Goal: Task Accomplishment & Management: Manage account settings

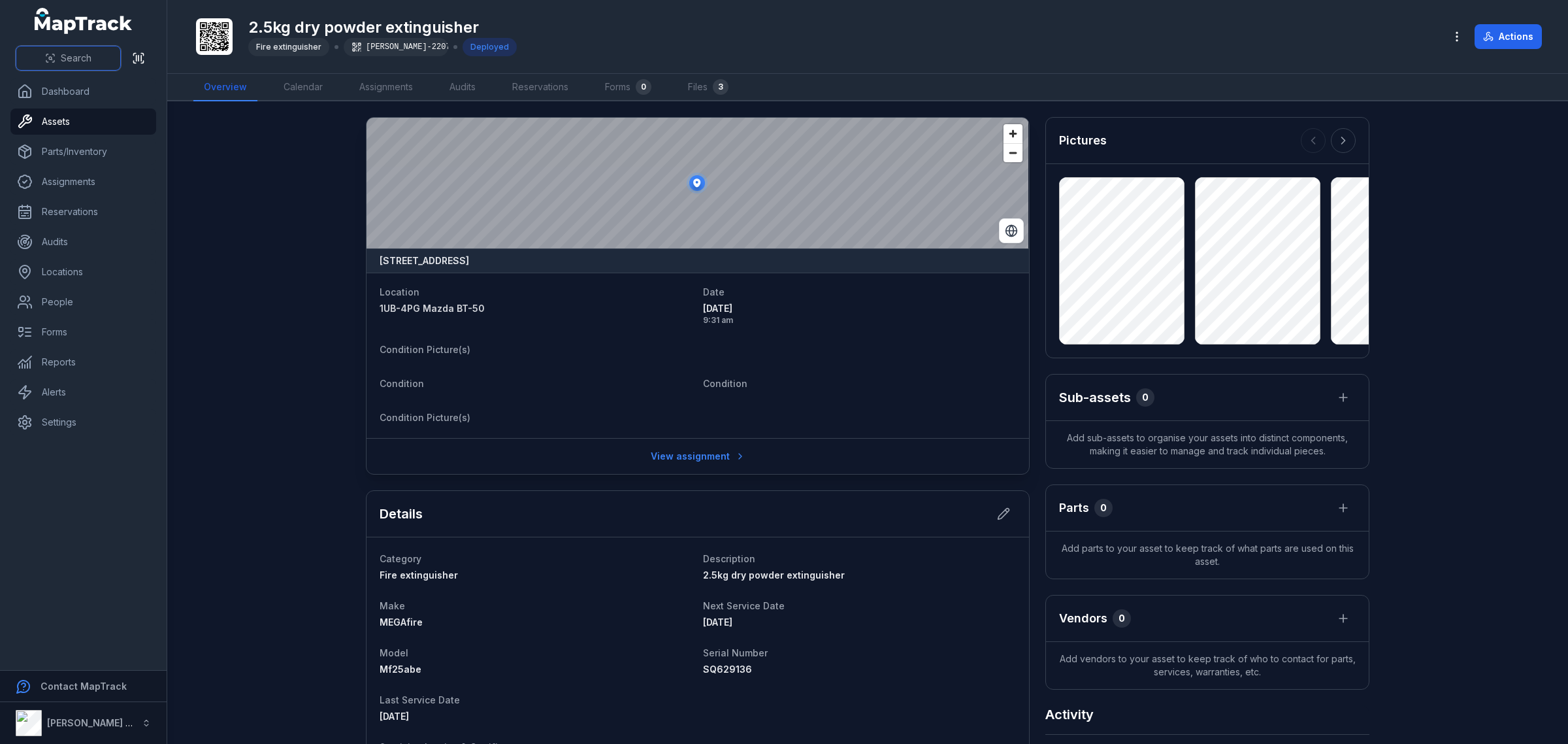
click at [58, 66] on button "Search" at bounding box center [68, 58] width 105 height 25
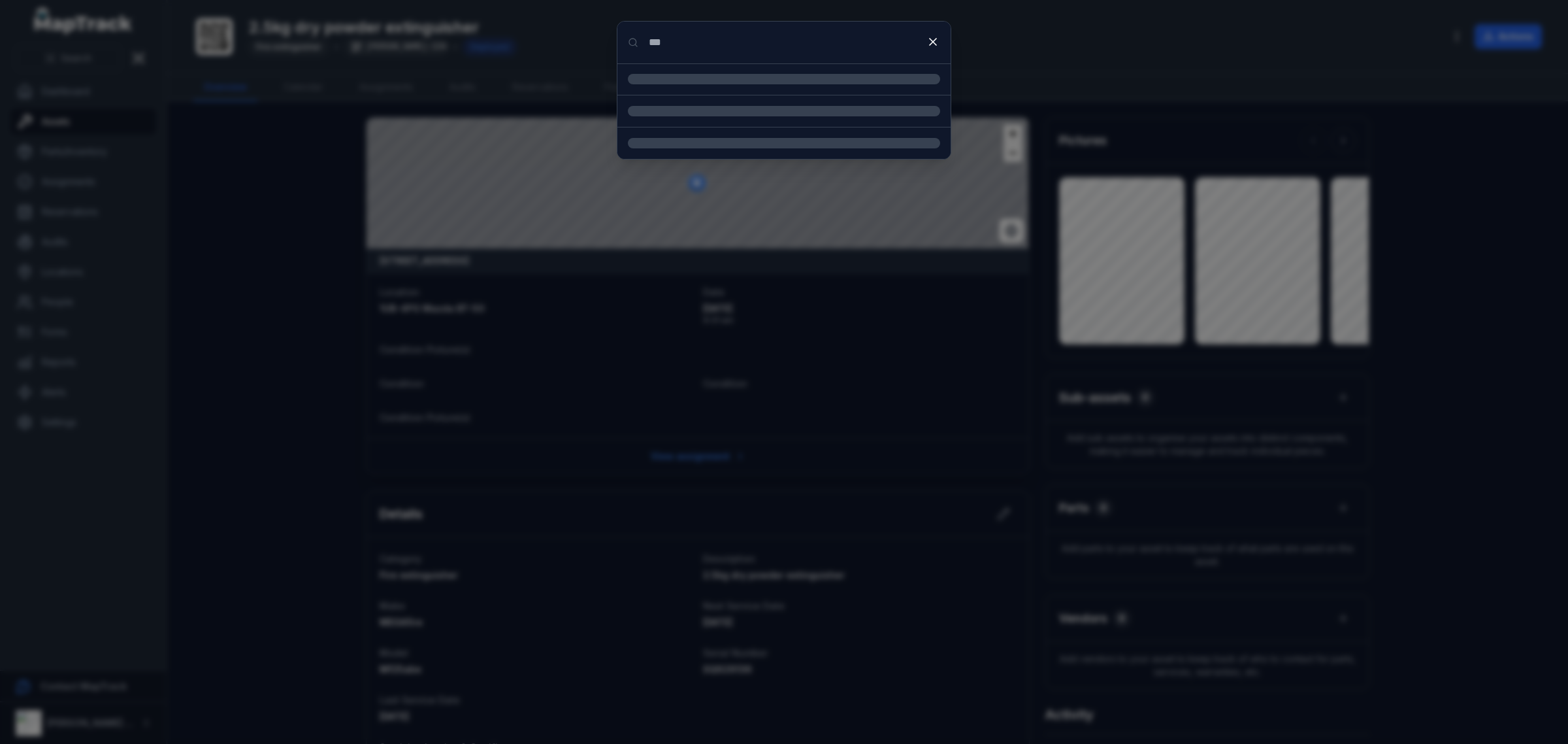
type input "***"
click at [684, 133] on strong "2.5kg Dry Powder Extinguisher" at bounding box center [799, 130] width 281 height 13
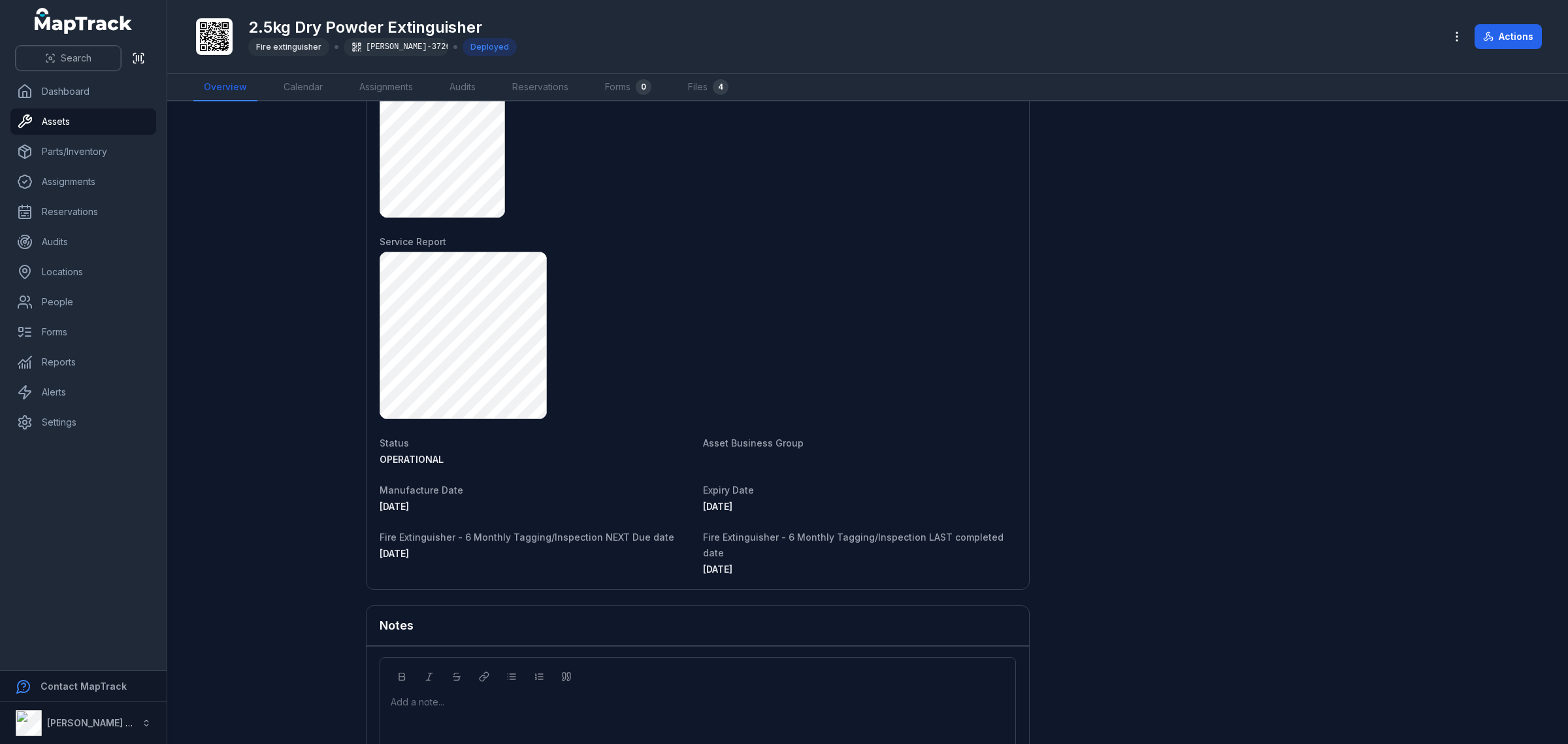
scroll to position [1096, 0]
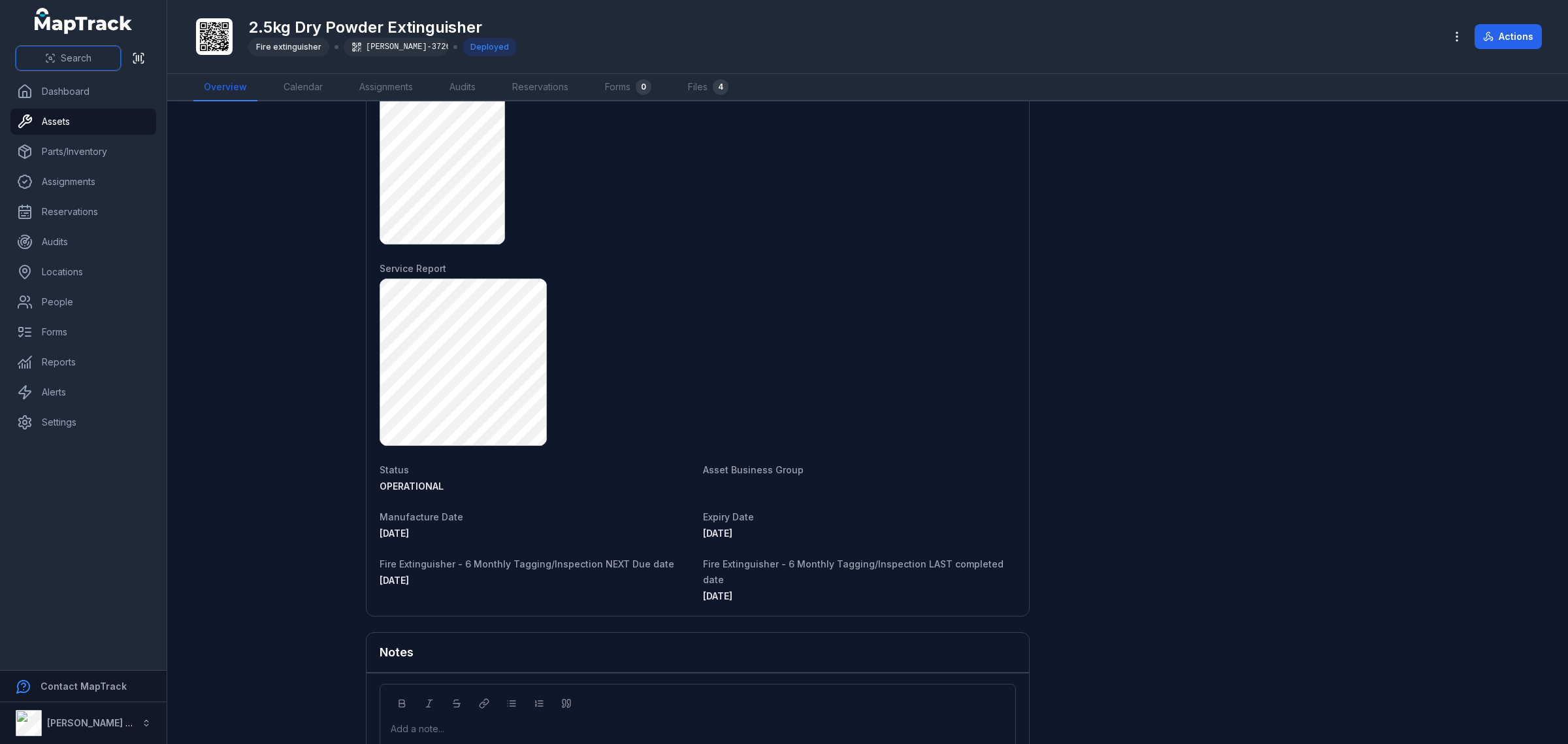
click at [109, 56] on button "Search" at bounding box center [68, 58] width 105 height 25
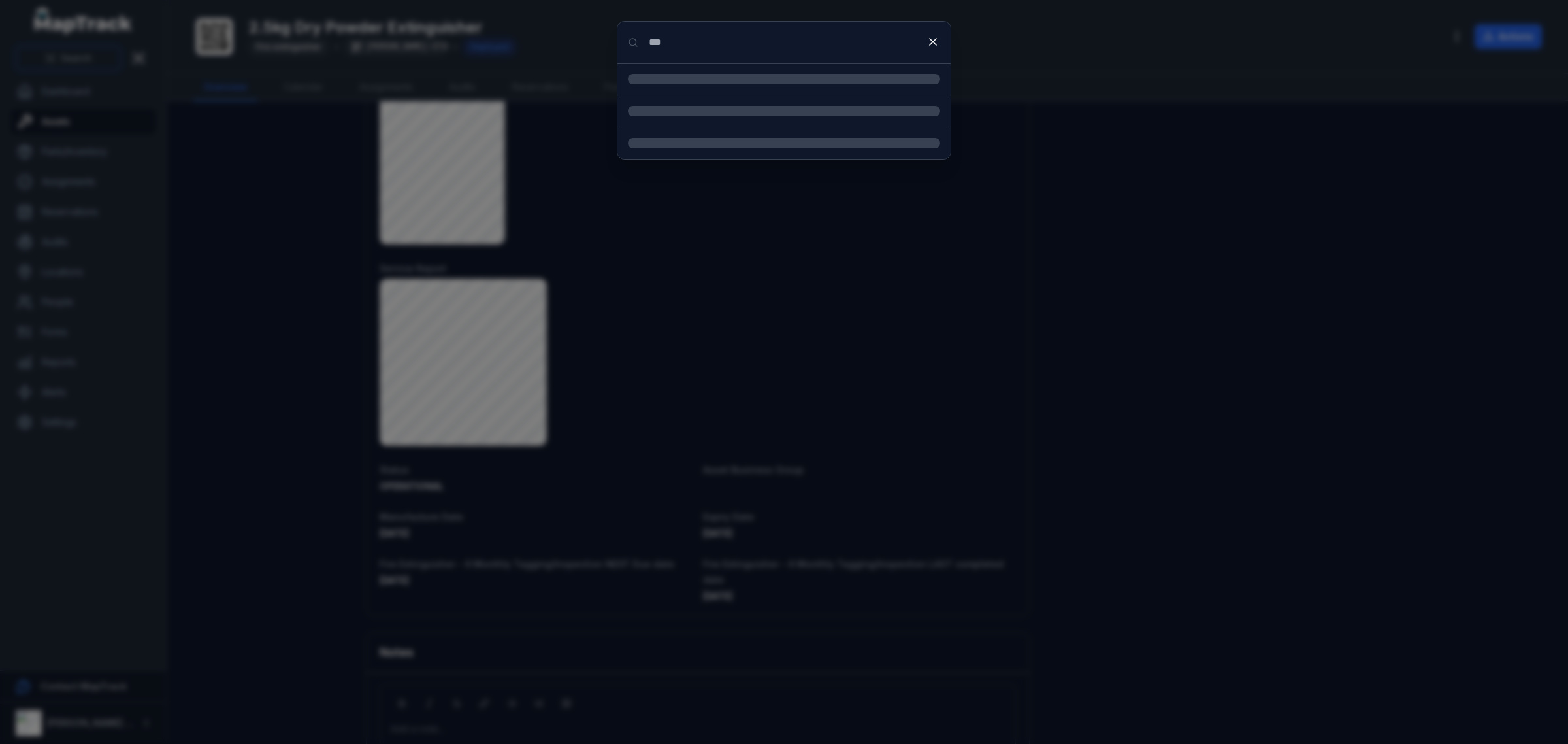
type input "***"
click at [799, 98] on div "1UB-4PF Mazda BT-50 Location" at bounding box center [799, 88] width 281 height 29
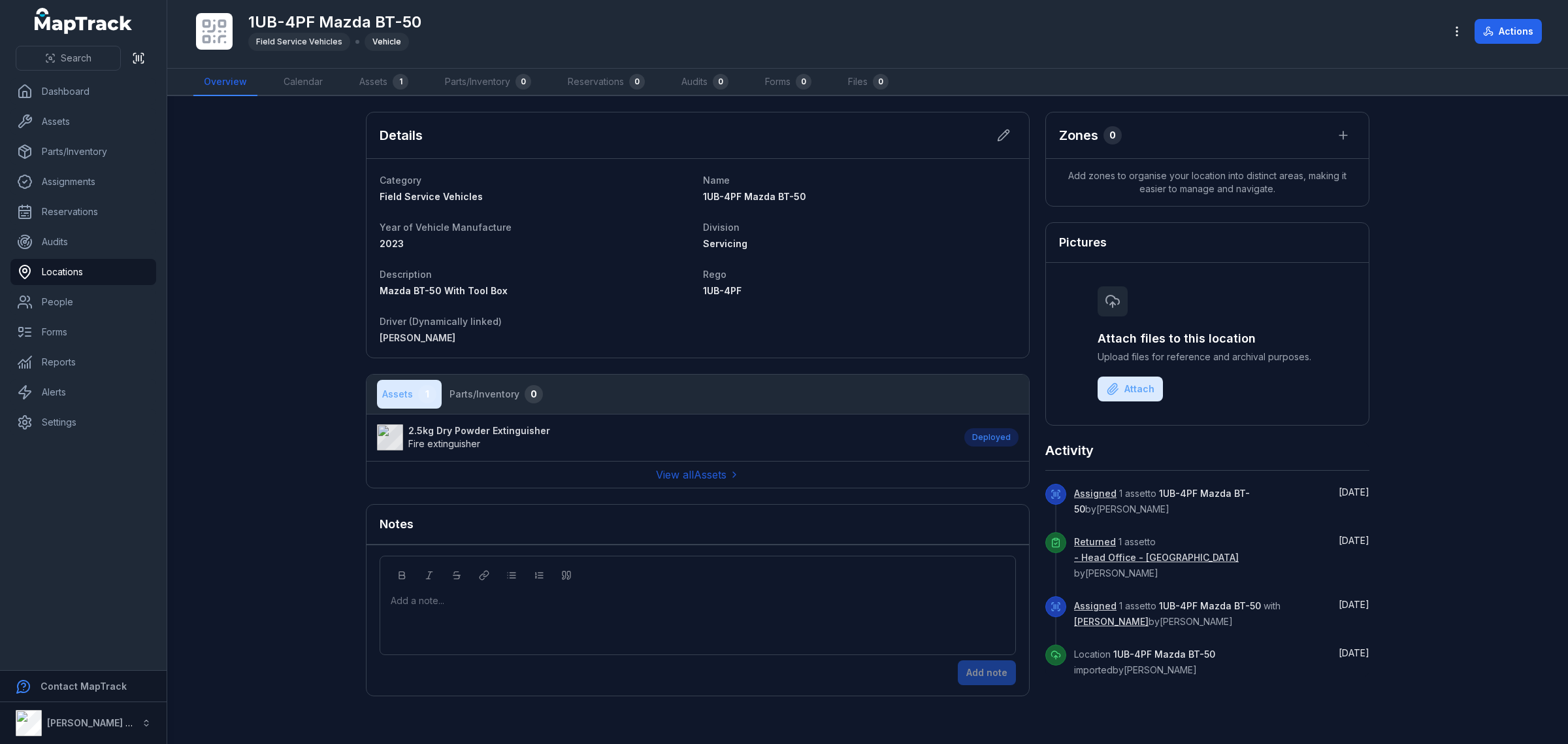
click at [481, 436] on strong "2.5kg Dry Powder Extinguisher" at bounding box center [479, 430] width 142 height 13
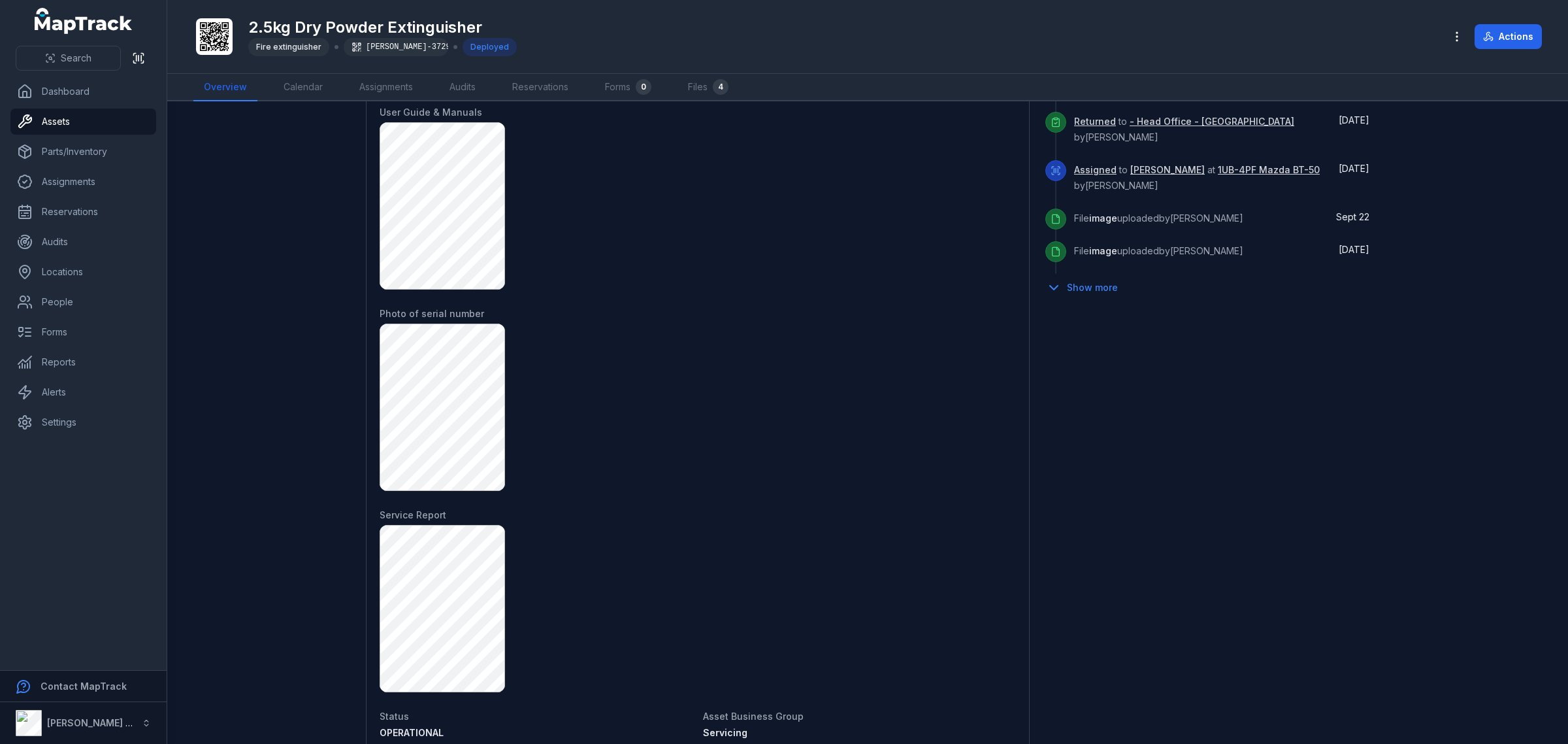
scroll to position [817, 0]
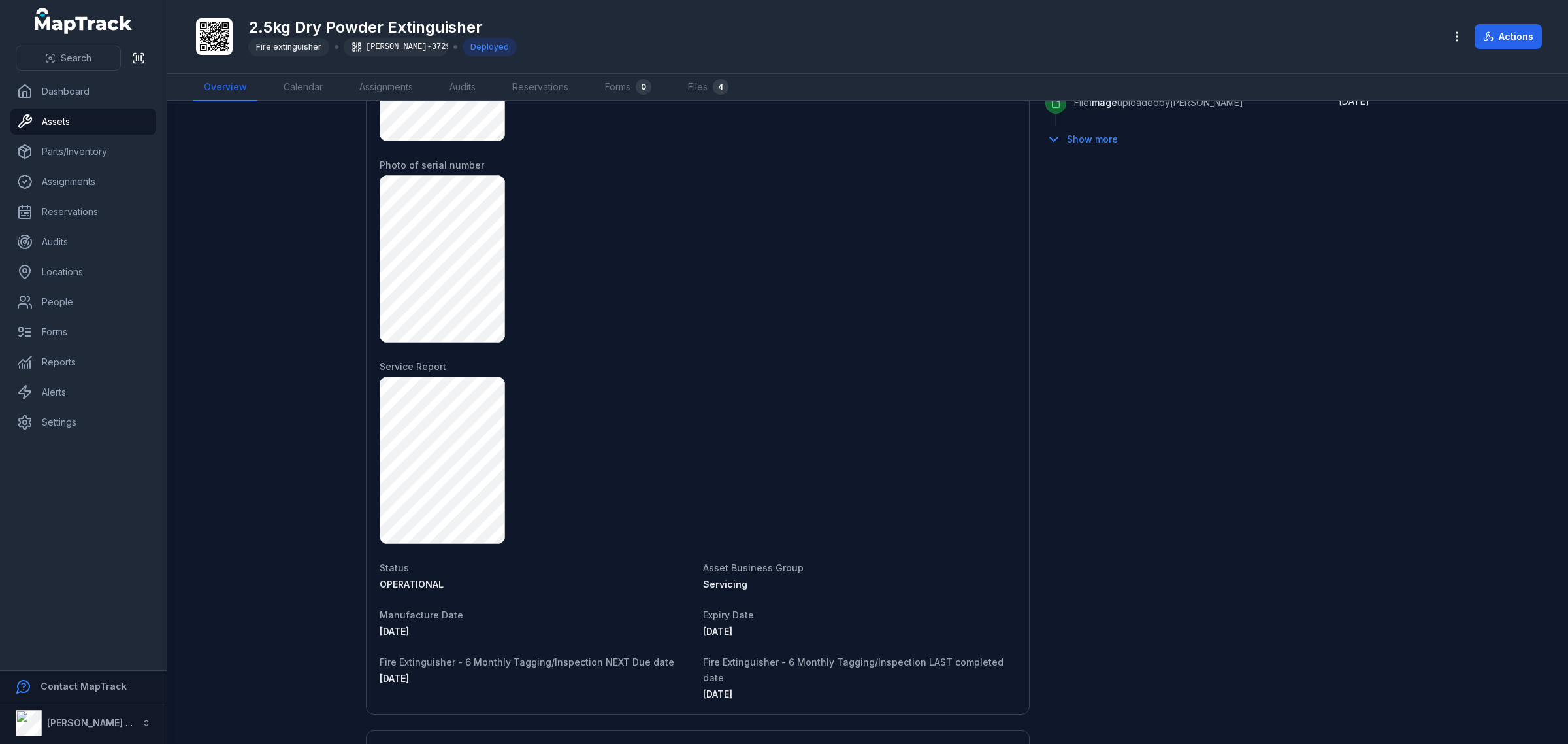
drag, startPoint x: 481, startPoint y: 442, endPoint x: 838, endPoint y: 409, distance: 358.5
click at [844, 399] on div at bounding box center [698, 460] width 636 height 167
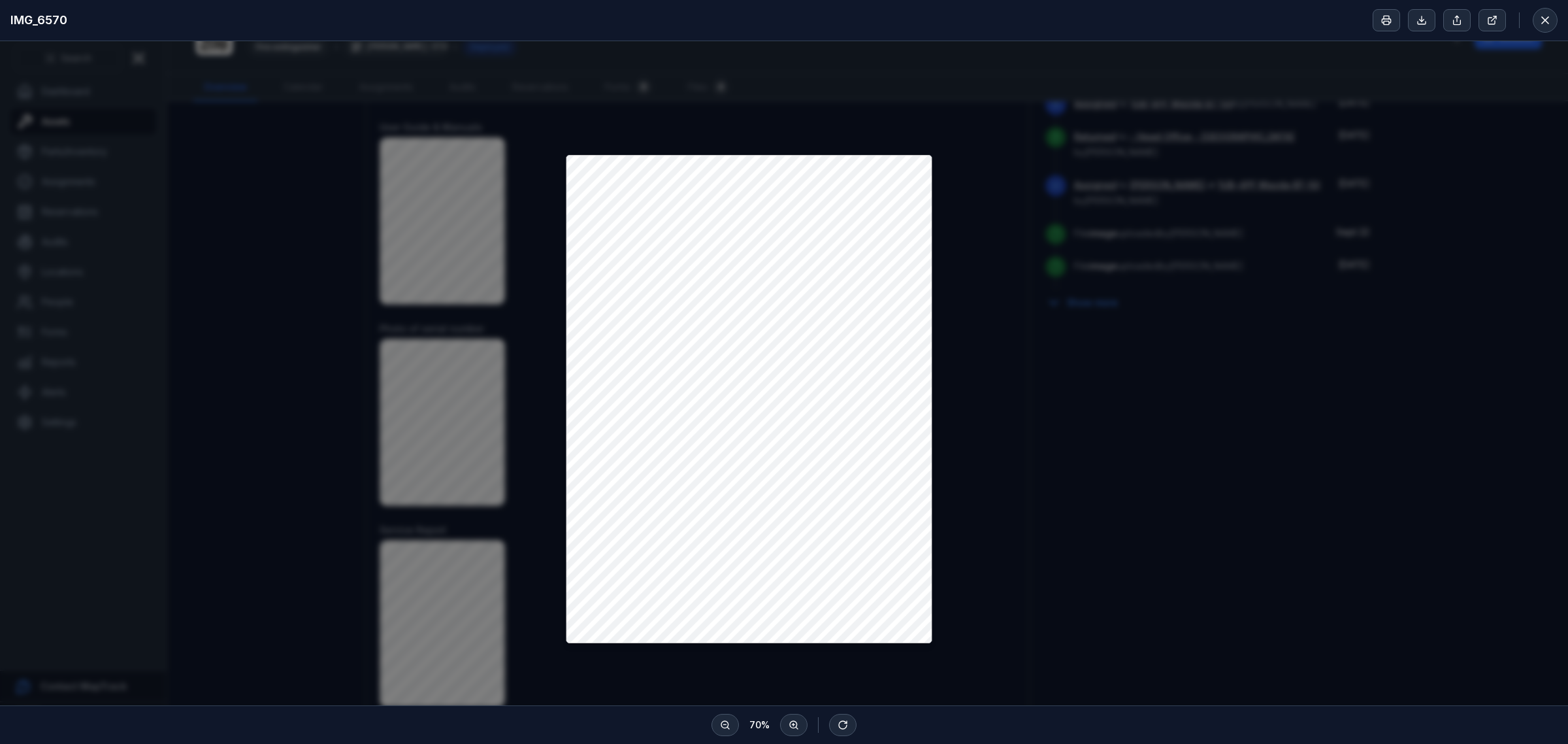
scroll to position [0, 0]
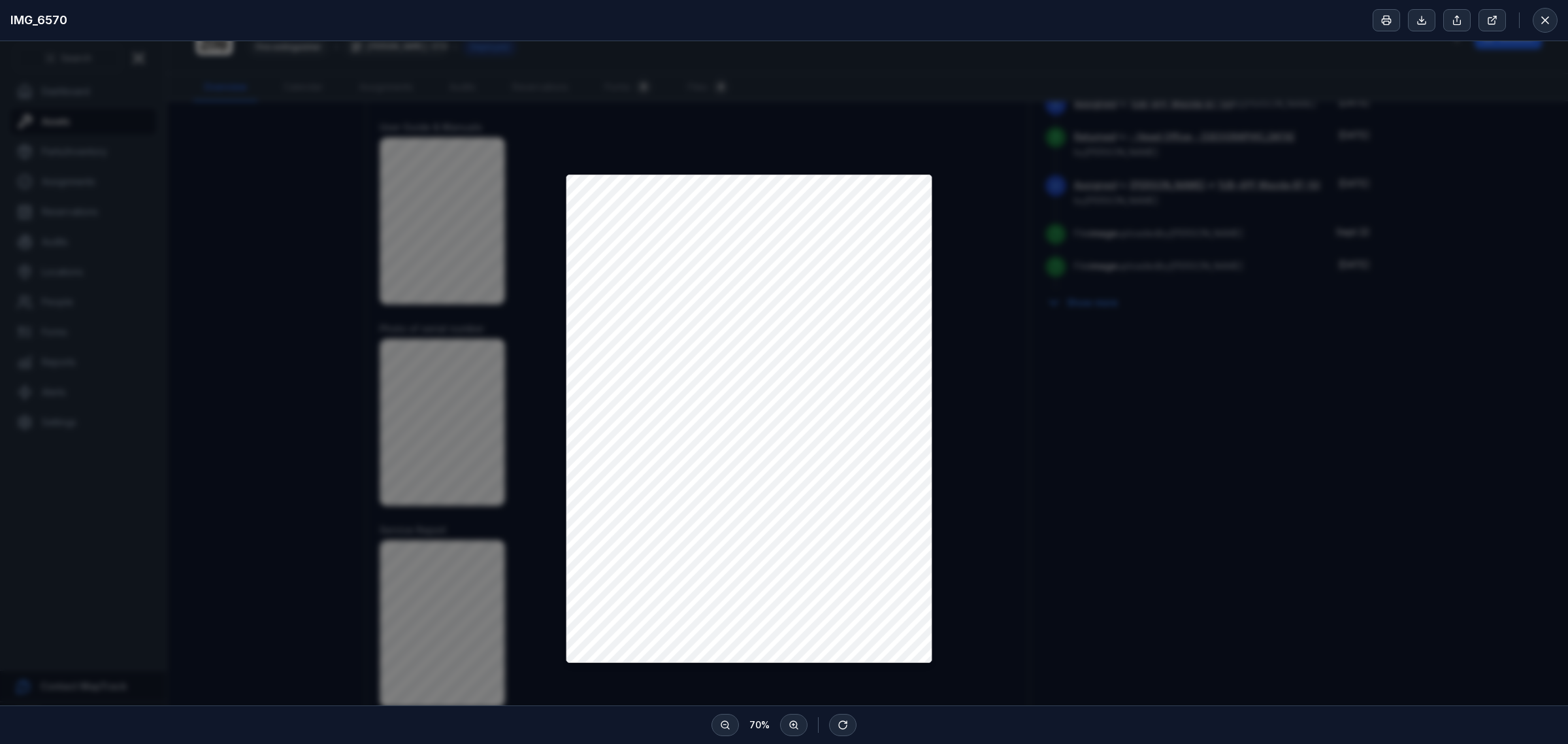
click at [452, 439] on div at bounding box center [784, 400] width 1568 height 719
click at [1553, 18] on button at bounding box center [1545, 20] width 25 height 25
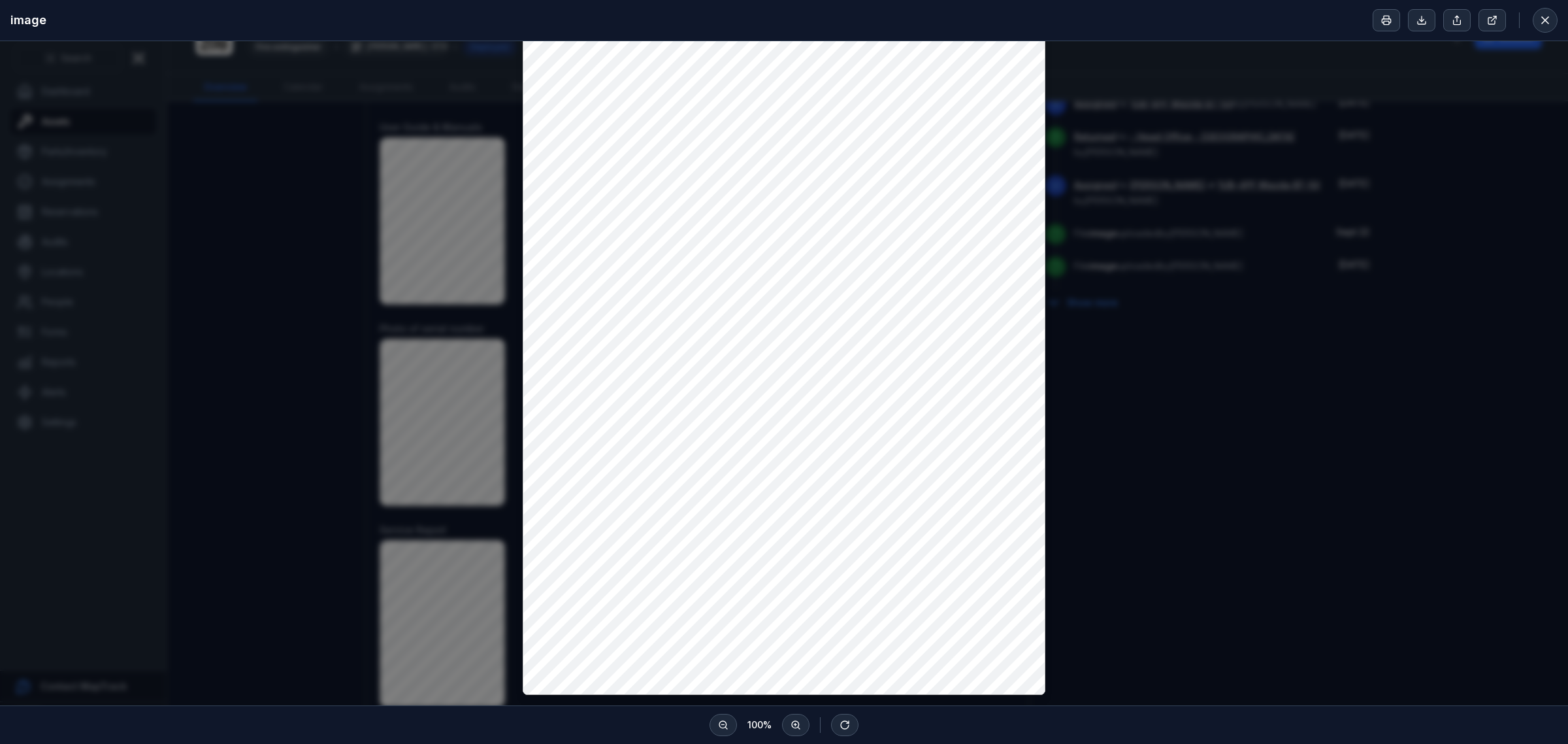
scroll to position [54, 0]
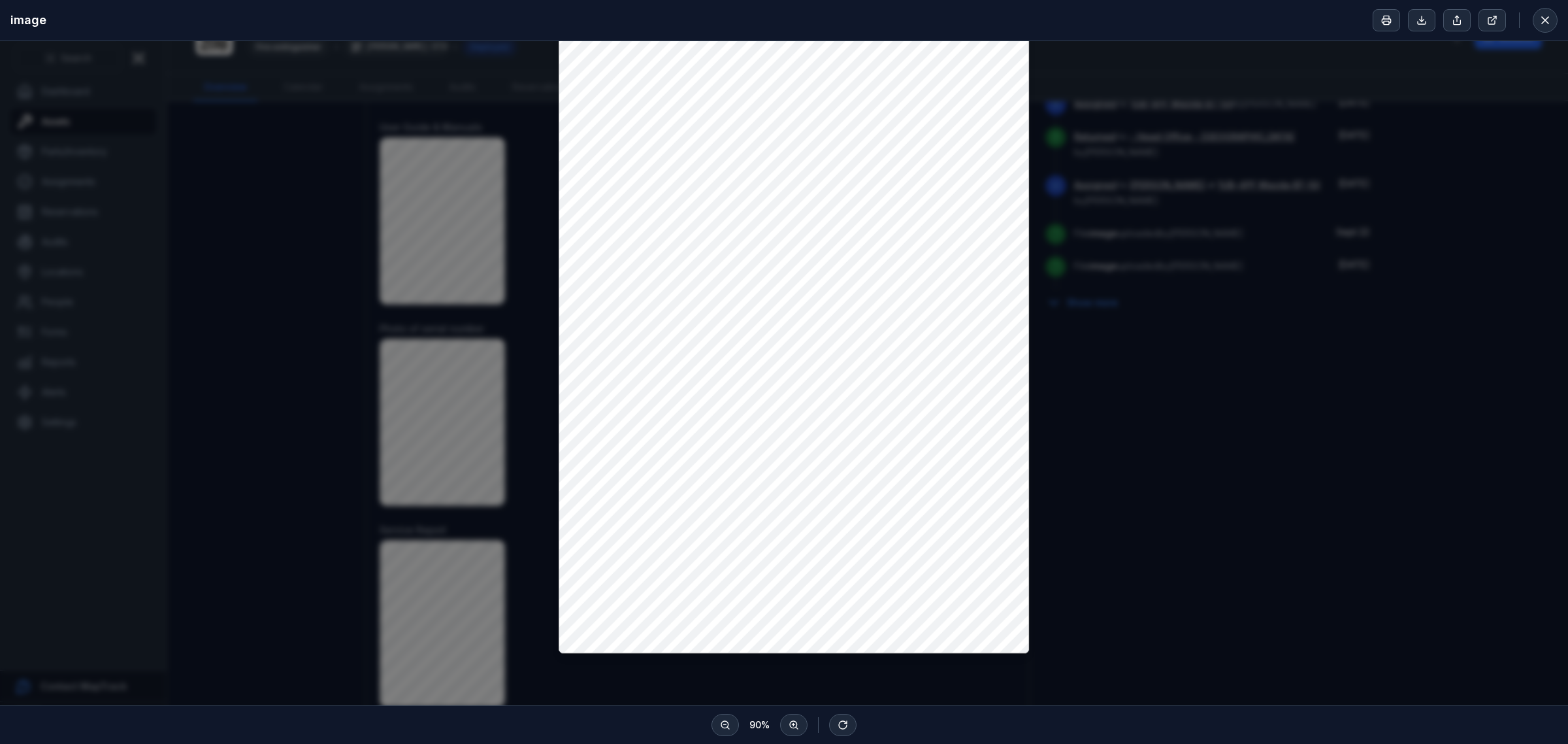
click at [1550, 32] on div "image" at bounding box center [784, 20] width 1568 height 41
click at [1550, 28] on button at bounding box center [1545, 20] width 25 height 25
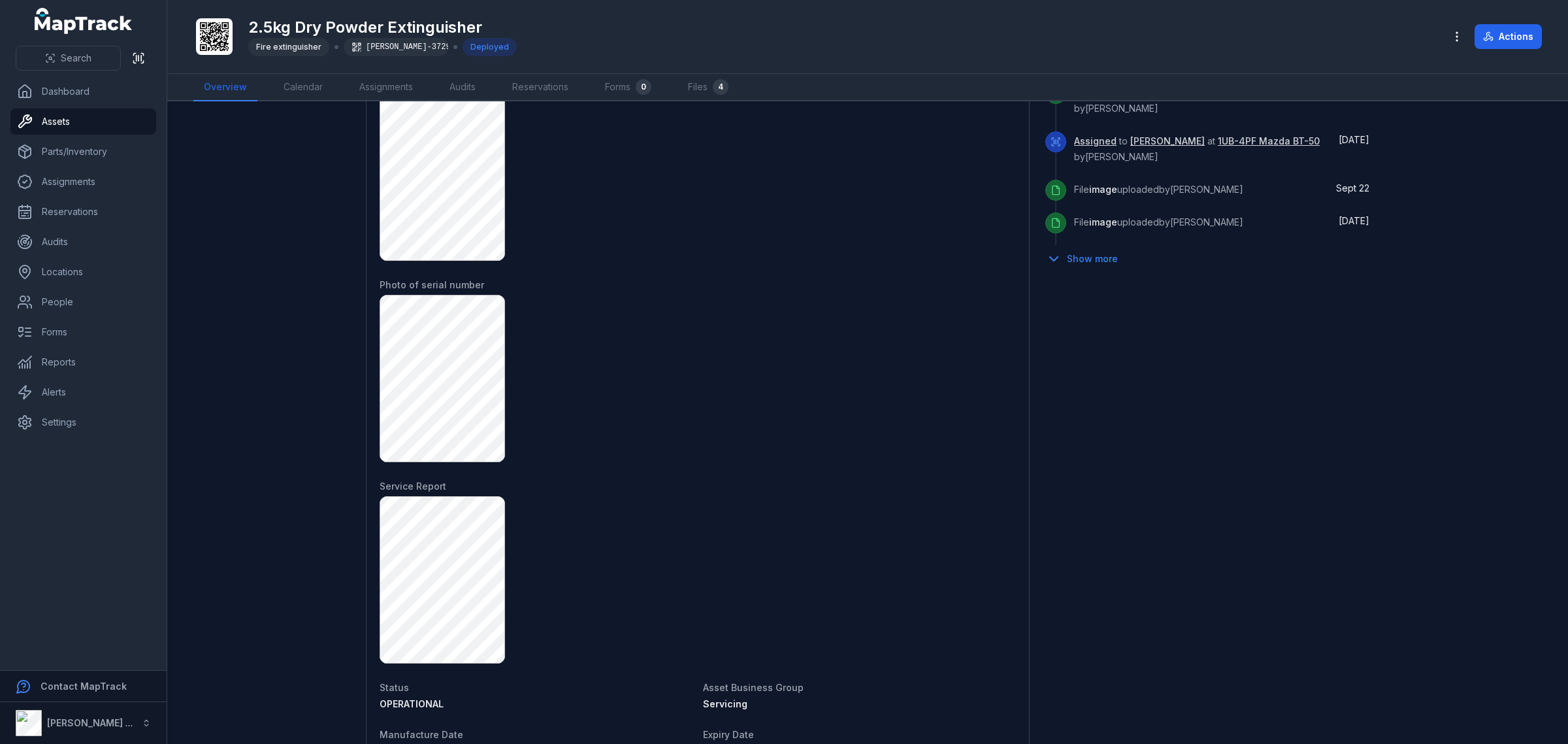
scroll to position [736, 0]
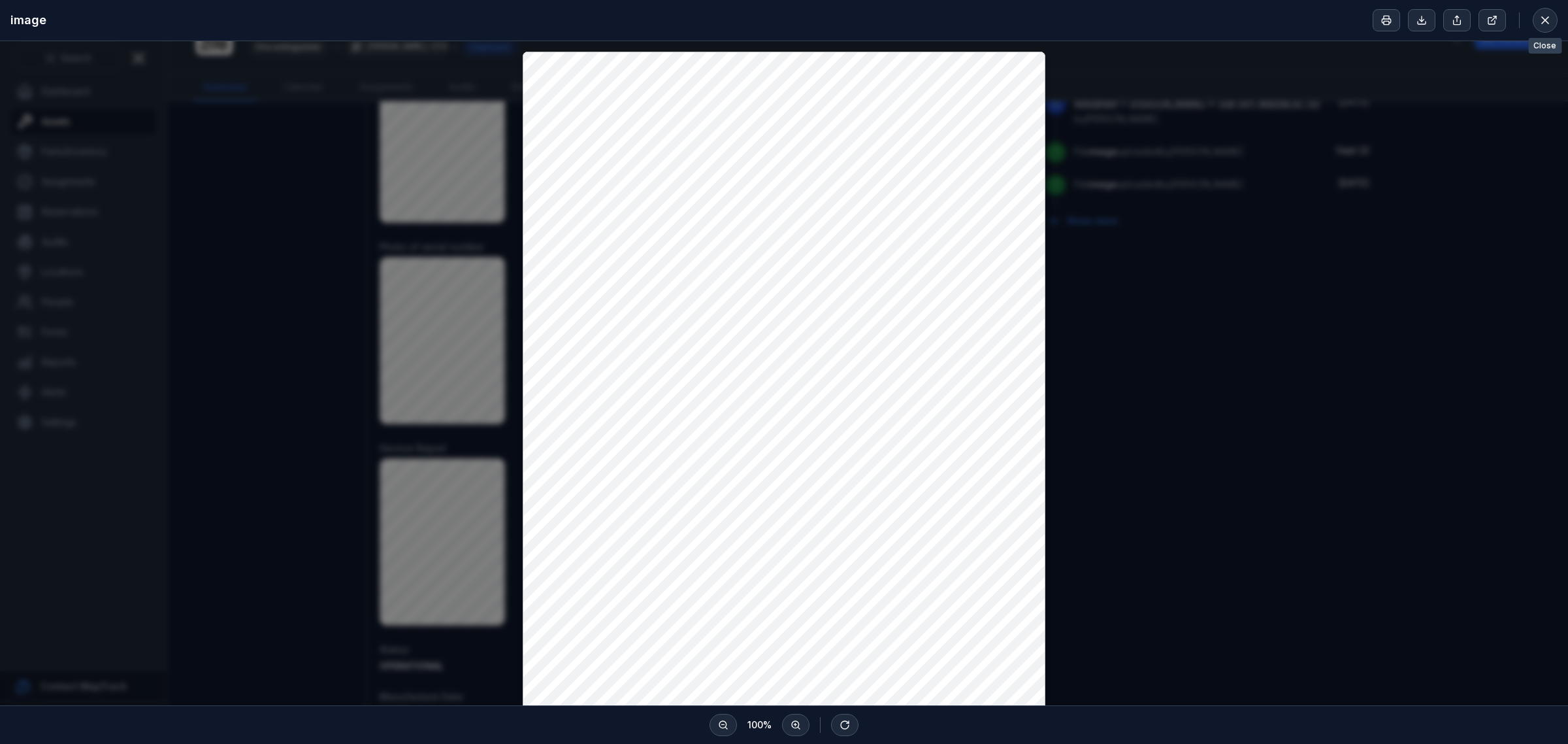
click at [1556, 15] on div at bounding box center [1545, 20] width 25 height 25
click at [1545, 15] on icon at bounding box center [1545, 20] width 13 height 13
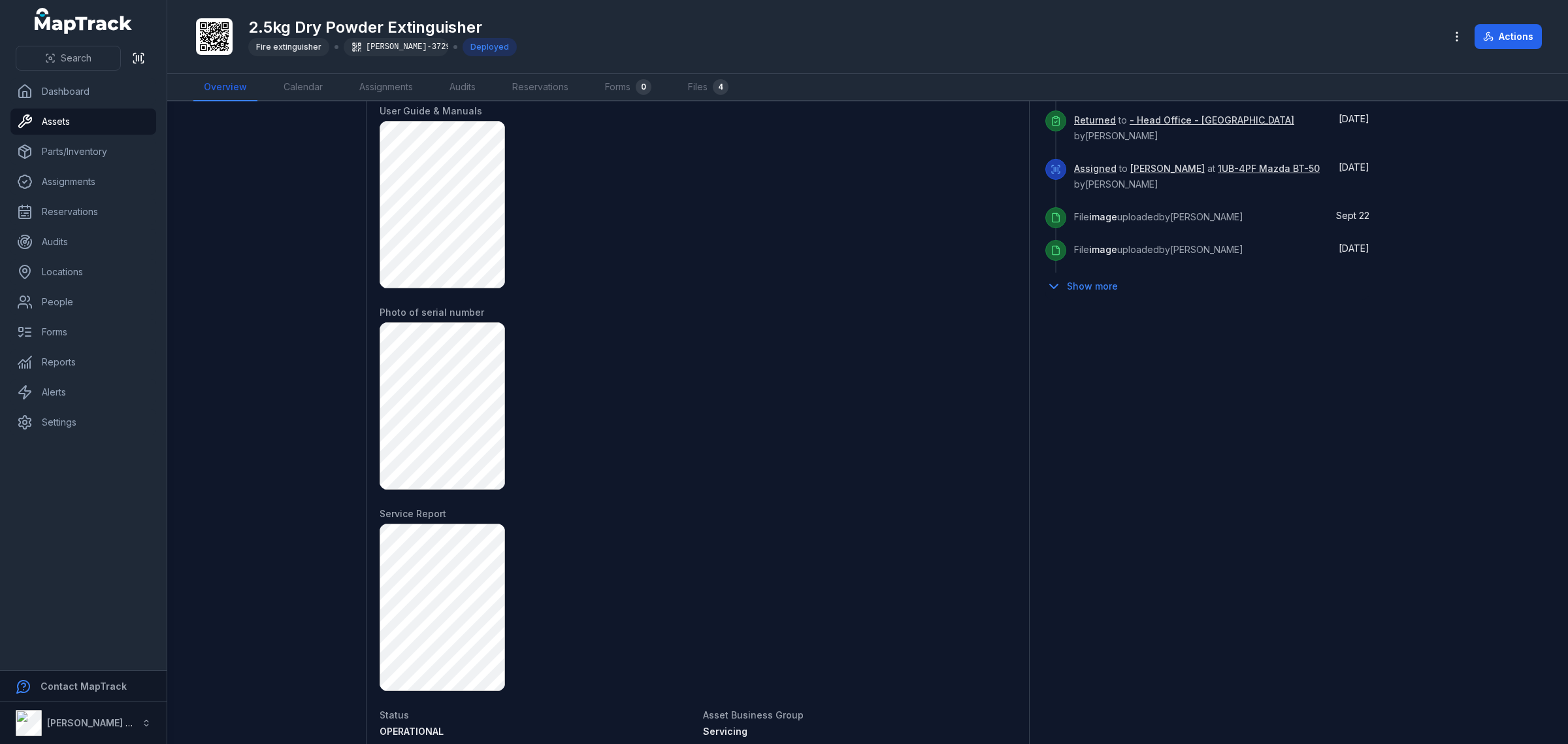
scroll to position [588, 0]
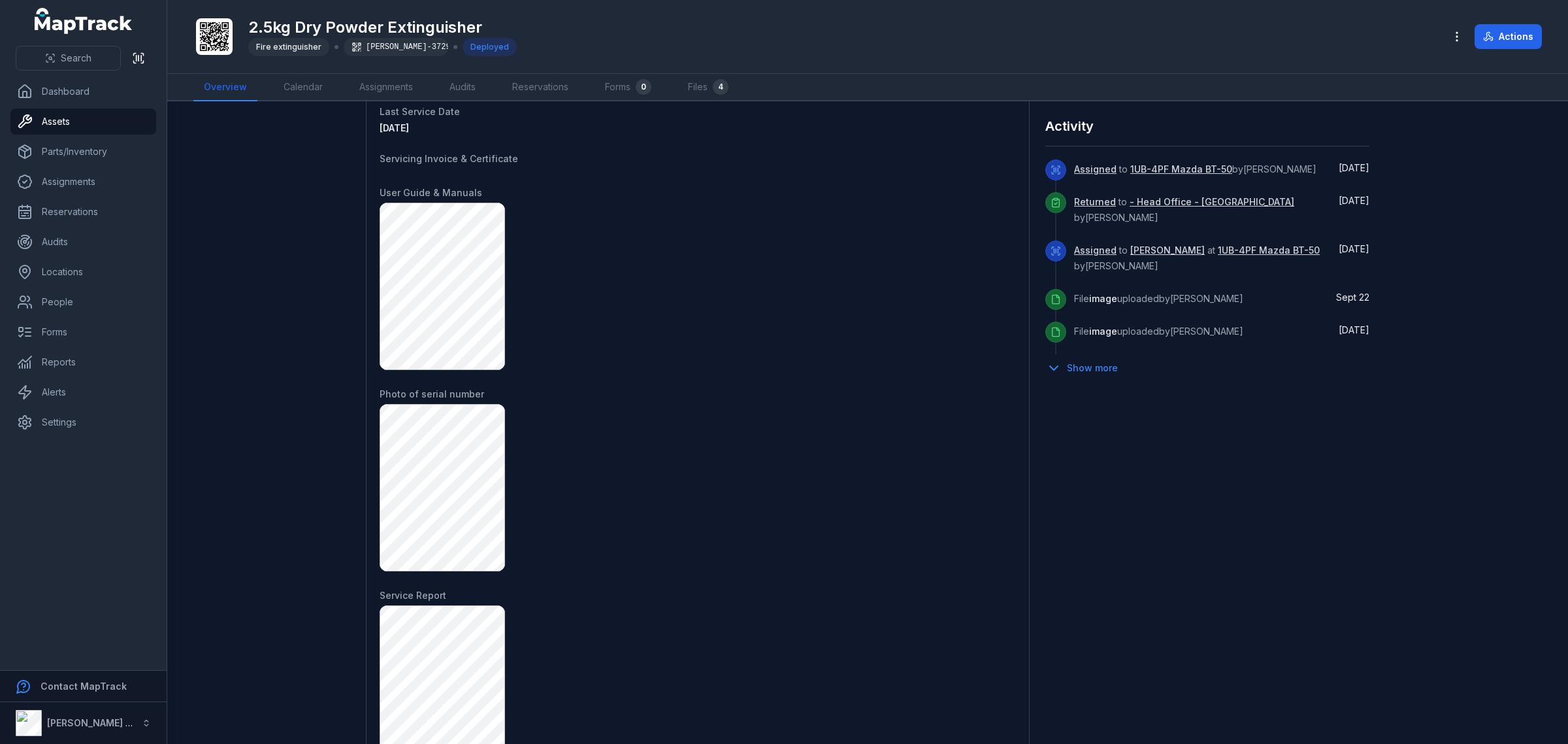
click at [946, 561] on div at bounding box center [698, 487] width 636 height 167
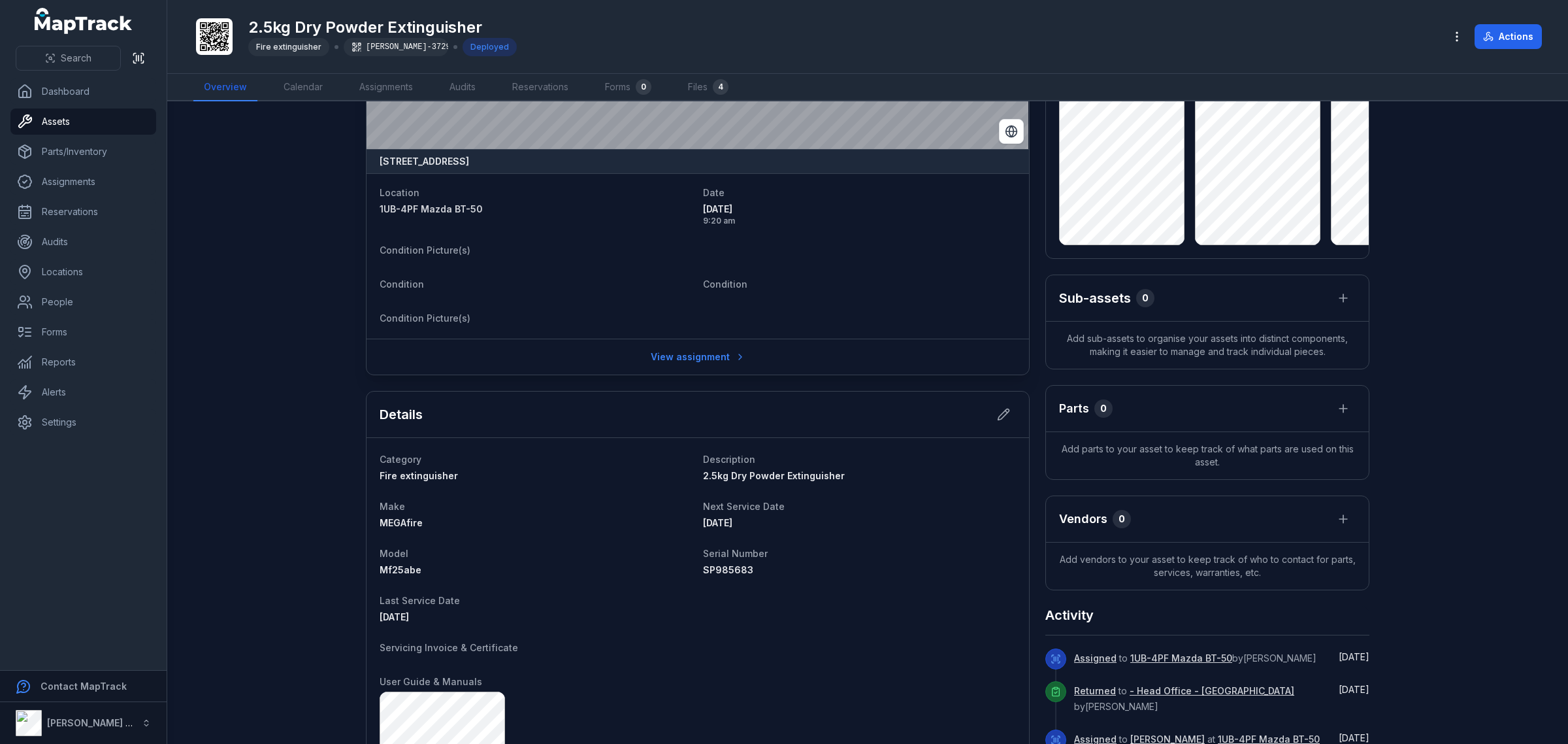
scroll to position [98, 0]
click at [85, 58] on span "Search" at bounding box center [76, 58] width 31 height 13
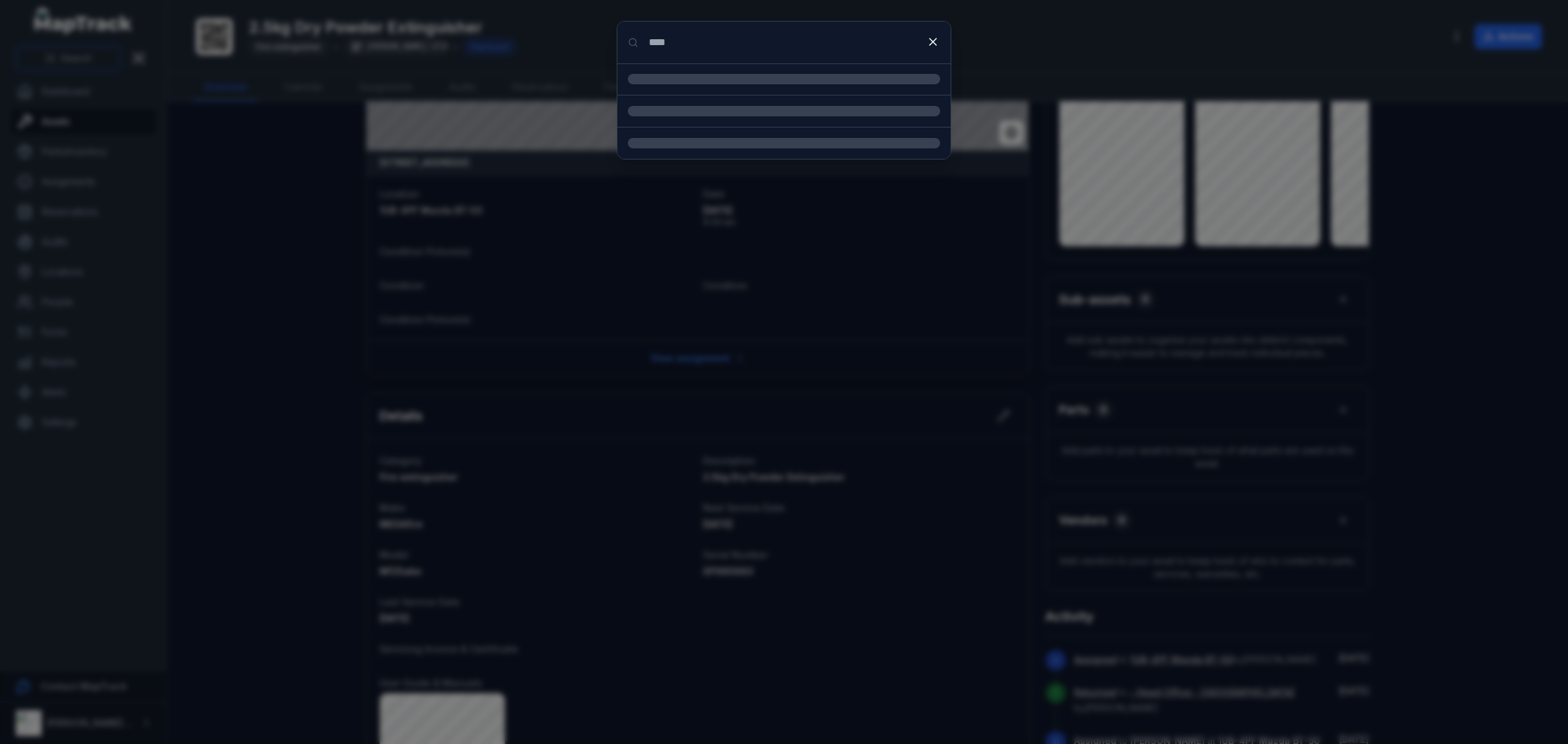
type input "****"
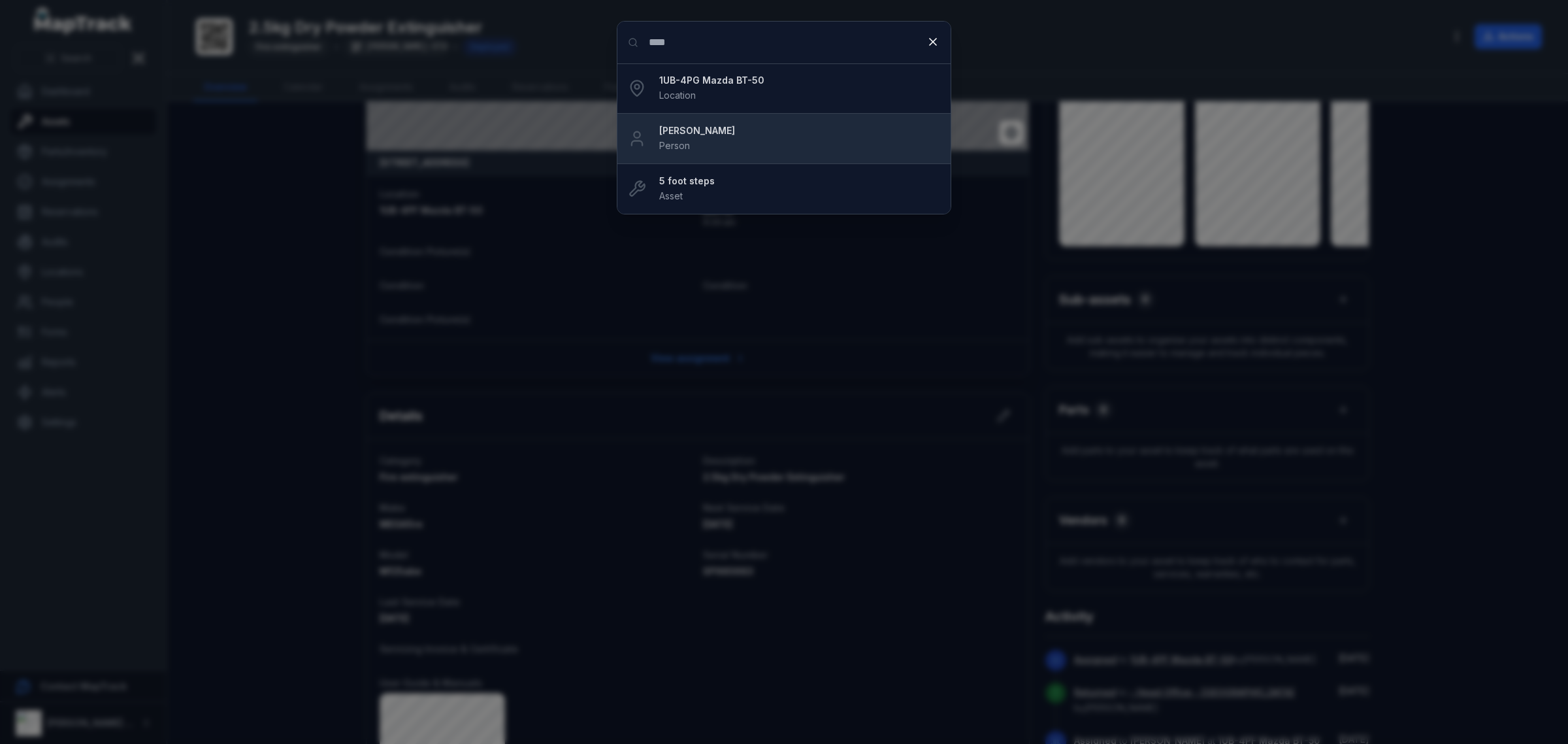
click at [745, 156] on li "[PERSON_NAME] Person" at bounding box center [784, 139] width 333 height 51
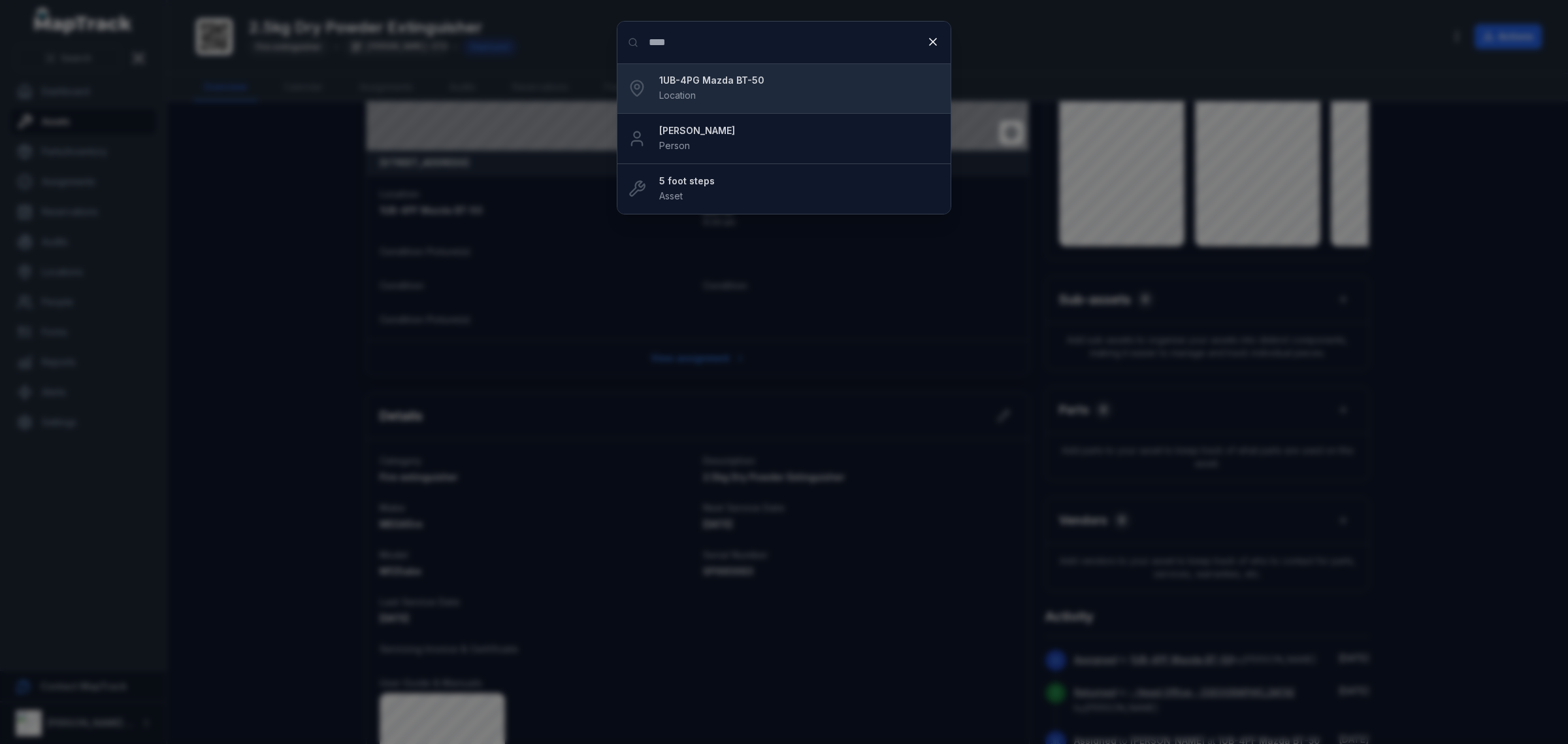
click at [660, 80] on strong "1UB-4PG Mazda BT-50" at bounding box center [799, 80] width 281 height 13
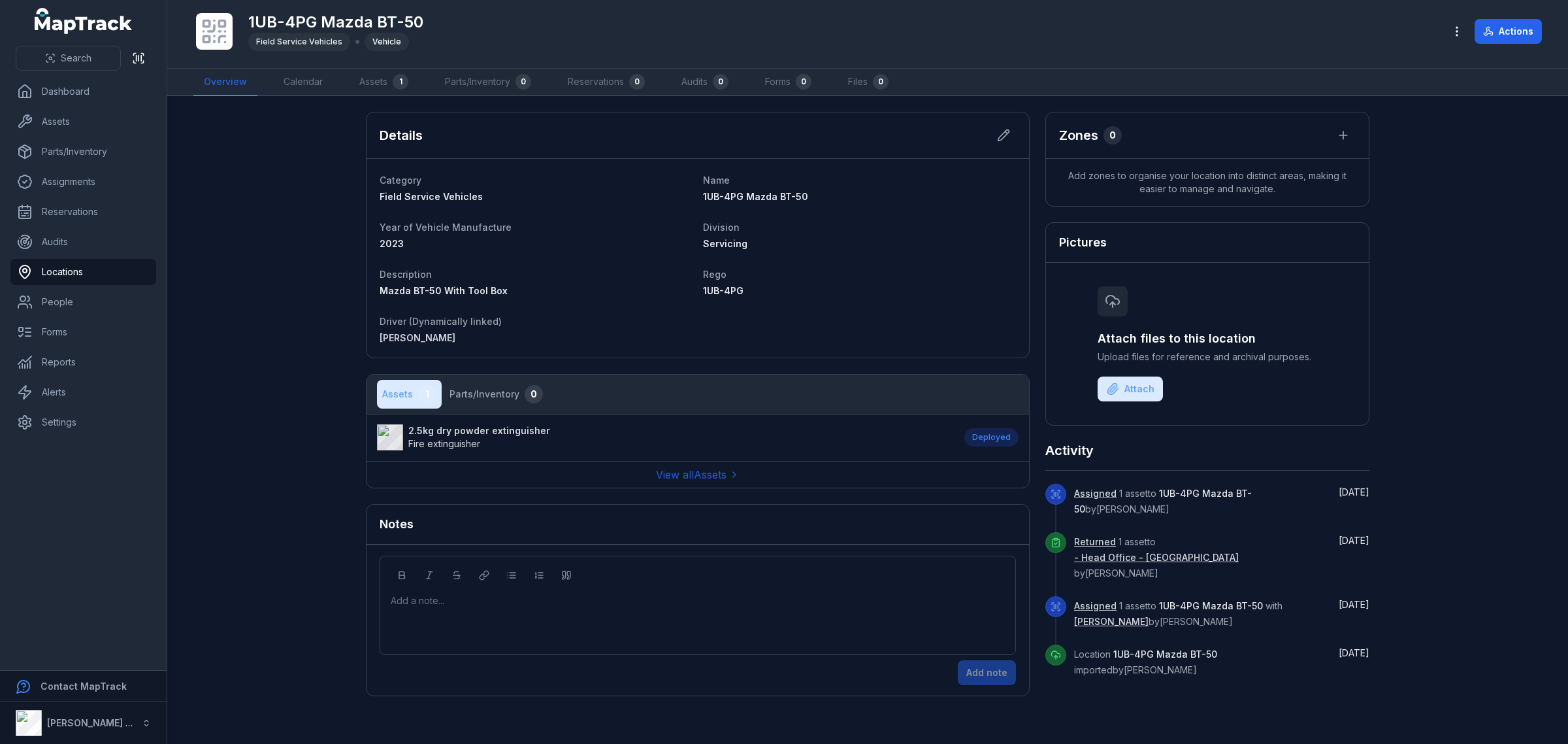
click at [478, 426] on strong "2.5kg dry powder extinguisher" at bounding box center [479, 430] width 142 height 13
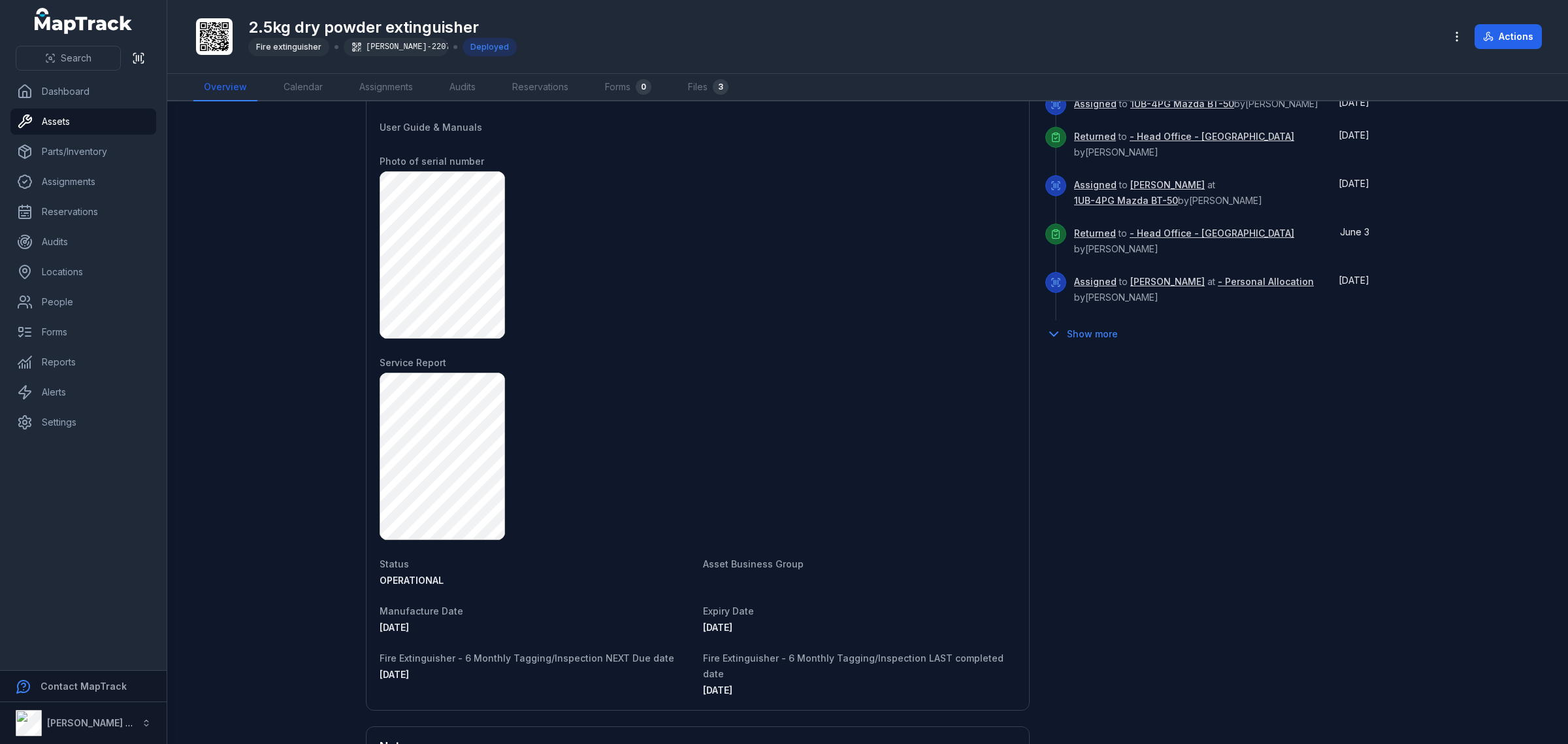
scroll to position [572, 0]
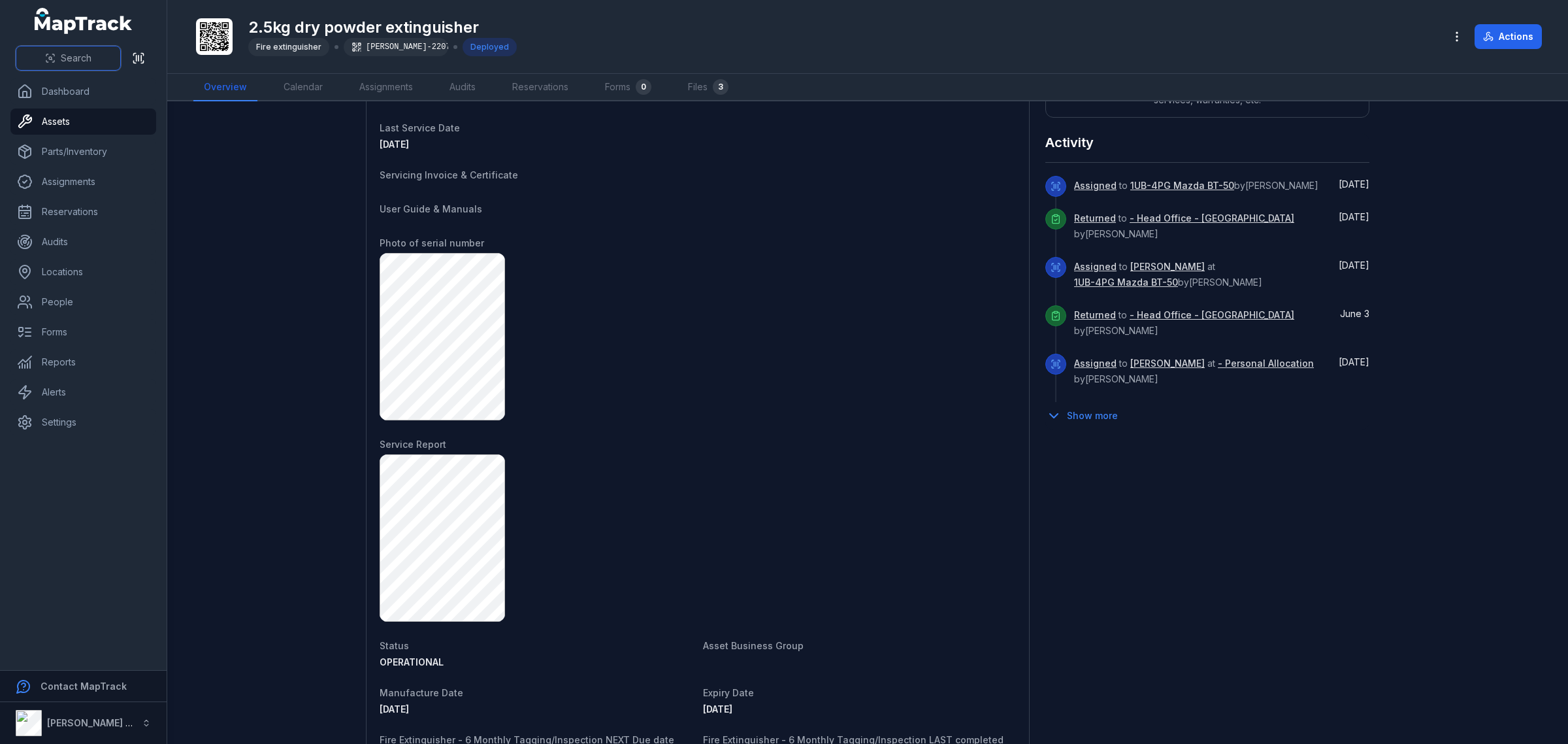
click at [95, 66] on button "Search" at bounding box center [68, 58] width 105 height 25
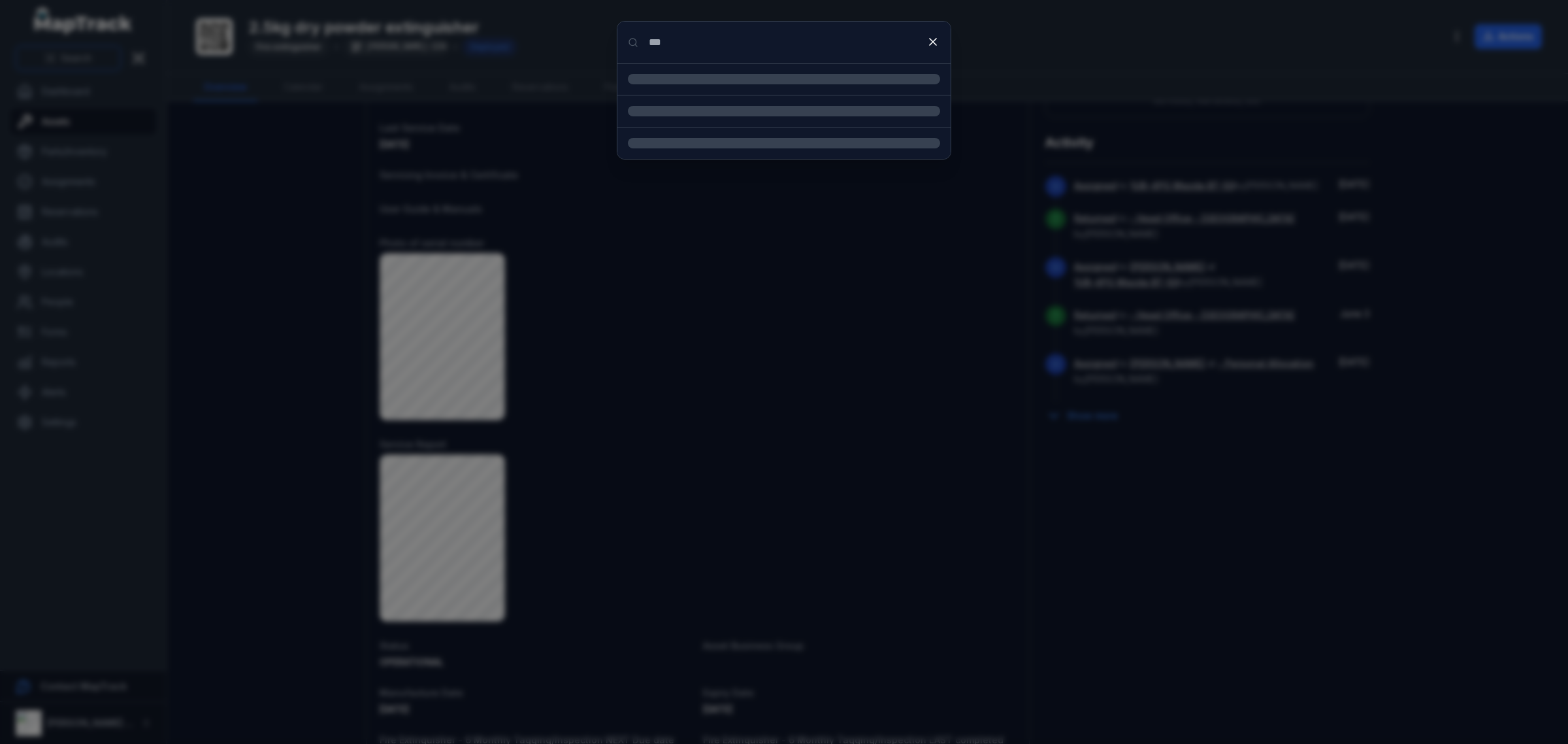
type input "***"
click at [794, 48] on input "***" at bounding box center [784, 42] width 333 height 42
click at [744, 90] on div "1YQ-5KI Isuzu D-Max Location" at bounding box center [799, 88] width 281 height 29
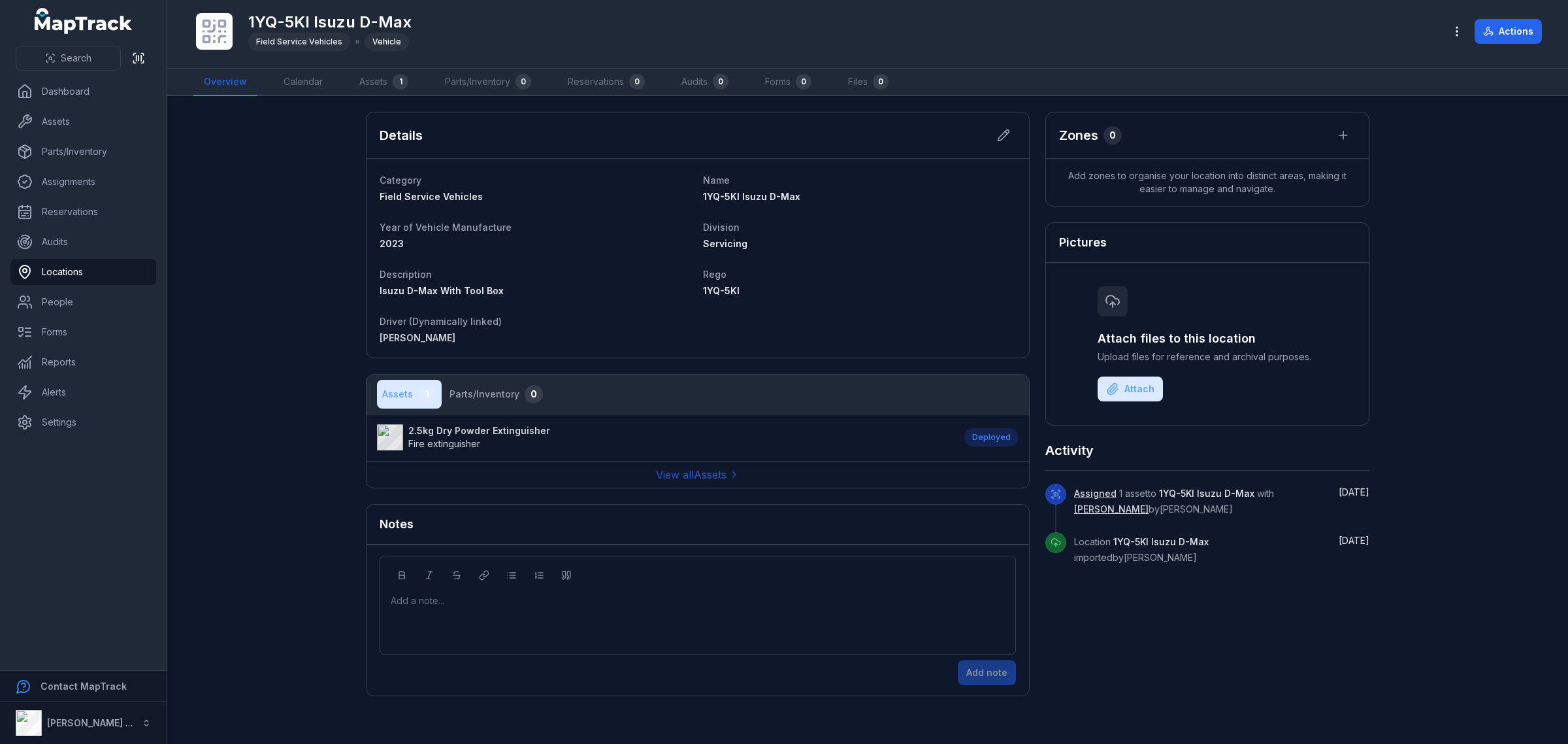
click at [423, 432] on strong "2.5kg Dry Powder Extinguisher" at bounding box center [479, 430] width 142 height 13
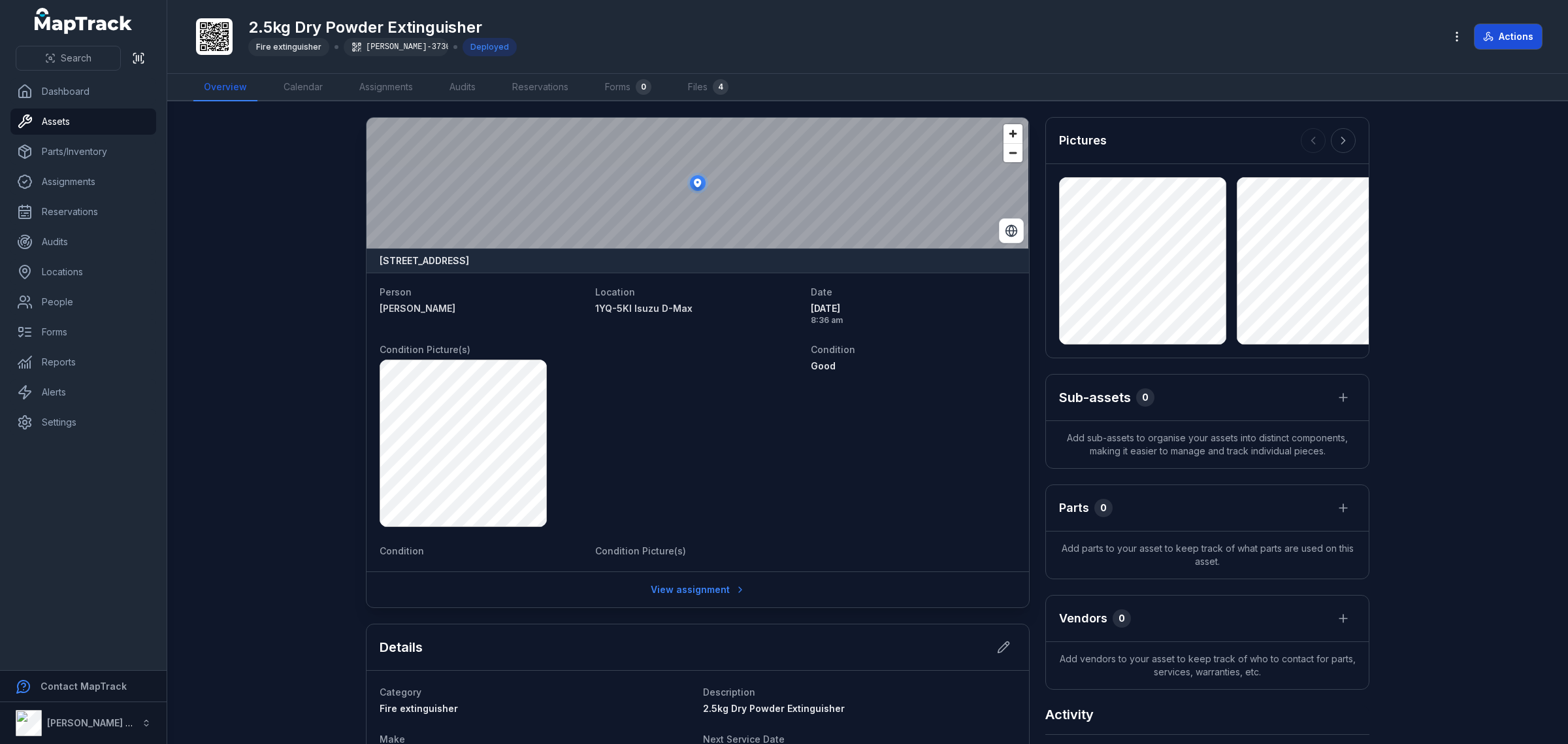
click at [1526, 30] on button "Actions" at bounding box center [1507, 36] width 67 height 25
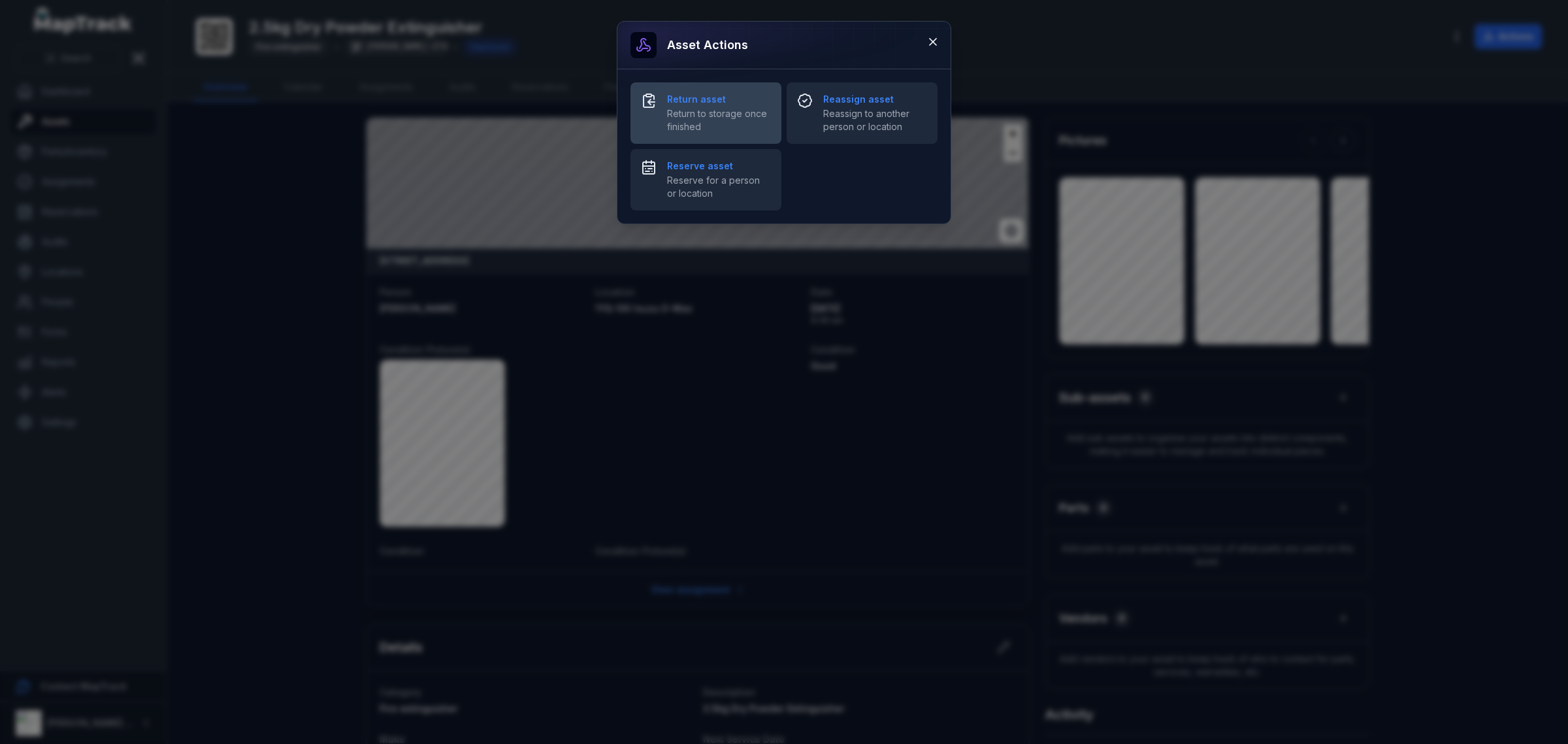
click at [730, 109] on span "Return to storage once finished" at bounding box center [719, 120] width 104 height 26
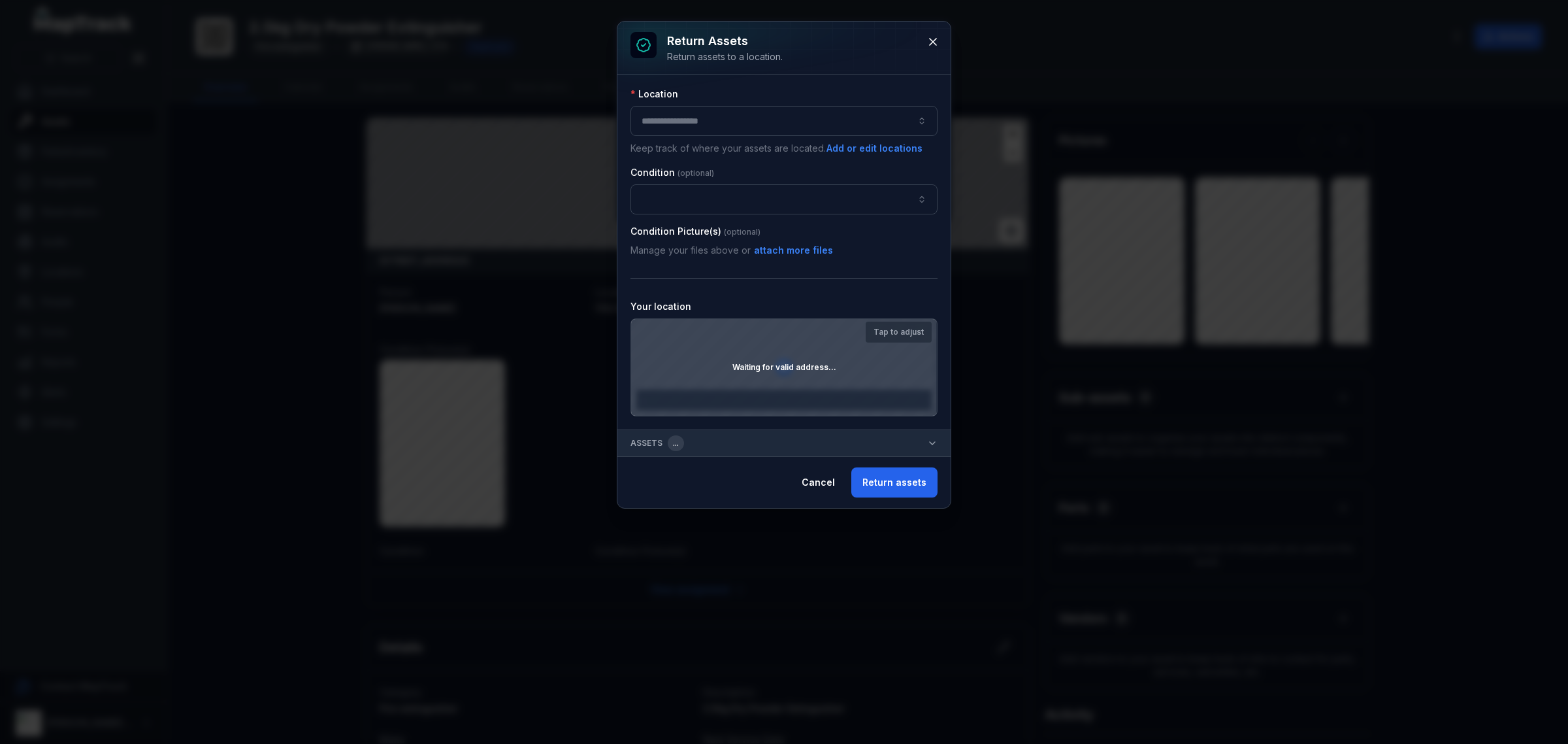
click at [706, 132] on button "button" at bounding box center [784, 120] width 307 height 30
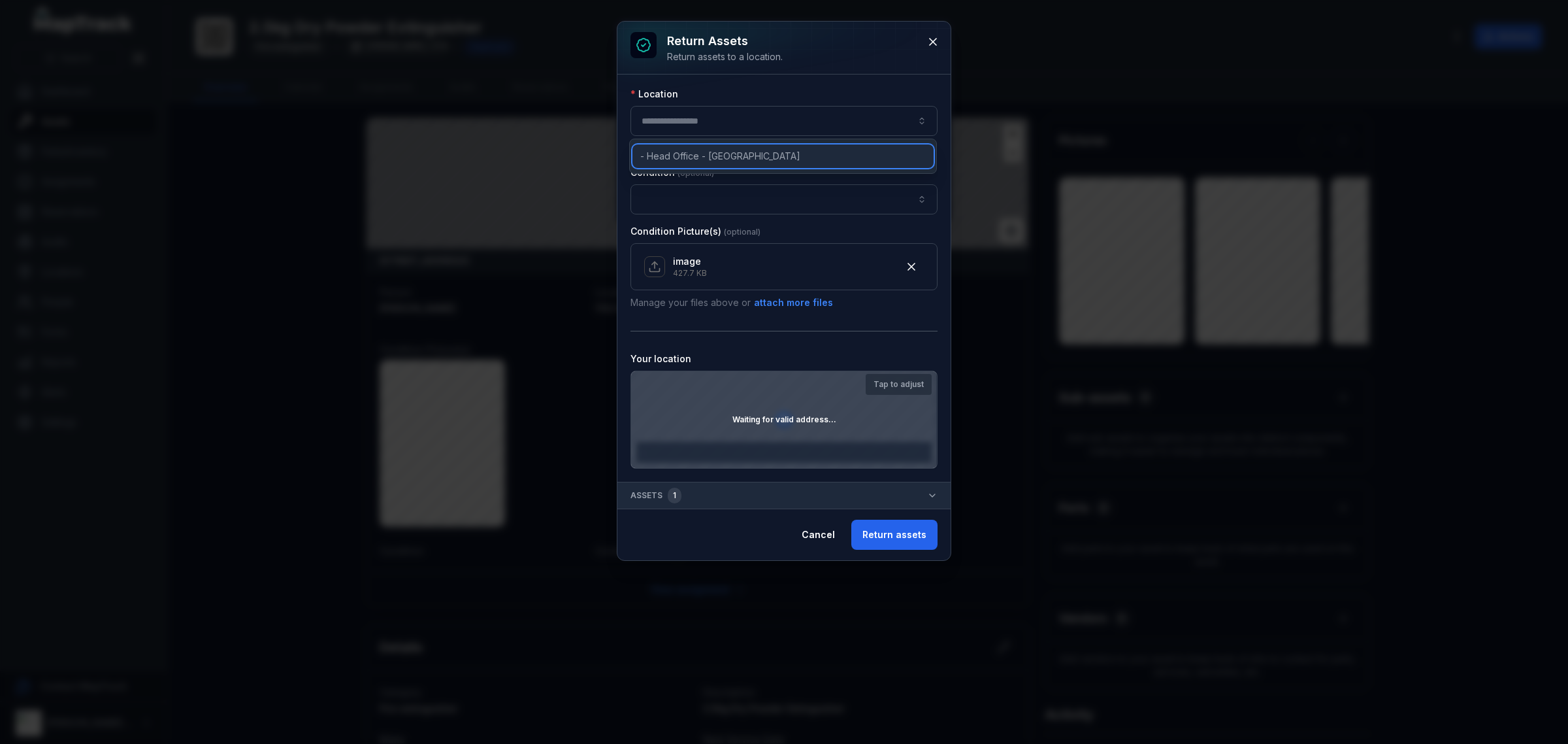
click at [693, 156] on span "- Head Office - [GEOGRAPHIC_DATA]" at bounding box center [720, 156] width 160 height 13
type input "**********"
click at [906, 536] on button "Return assets" at bounding box center [895, 534] width 86 height 30
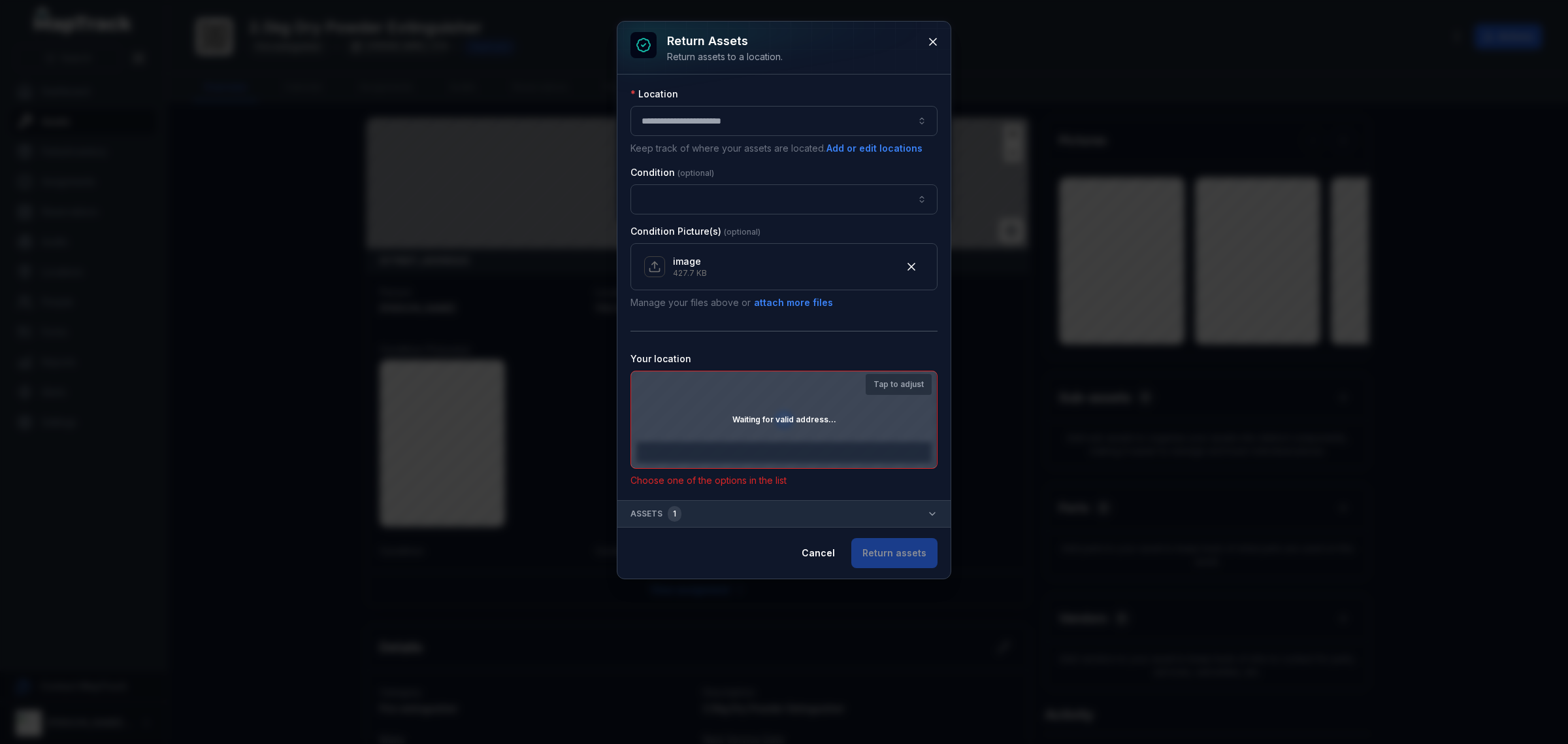
click at [801, 436] on div "Waiting for valid address..." at bounding box center [784, 419] width 306 height 96
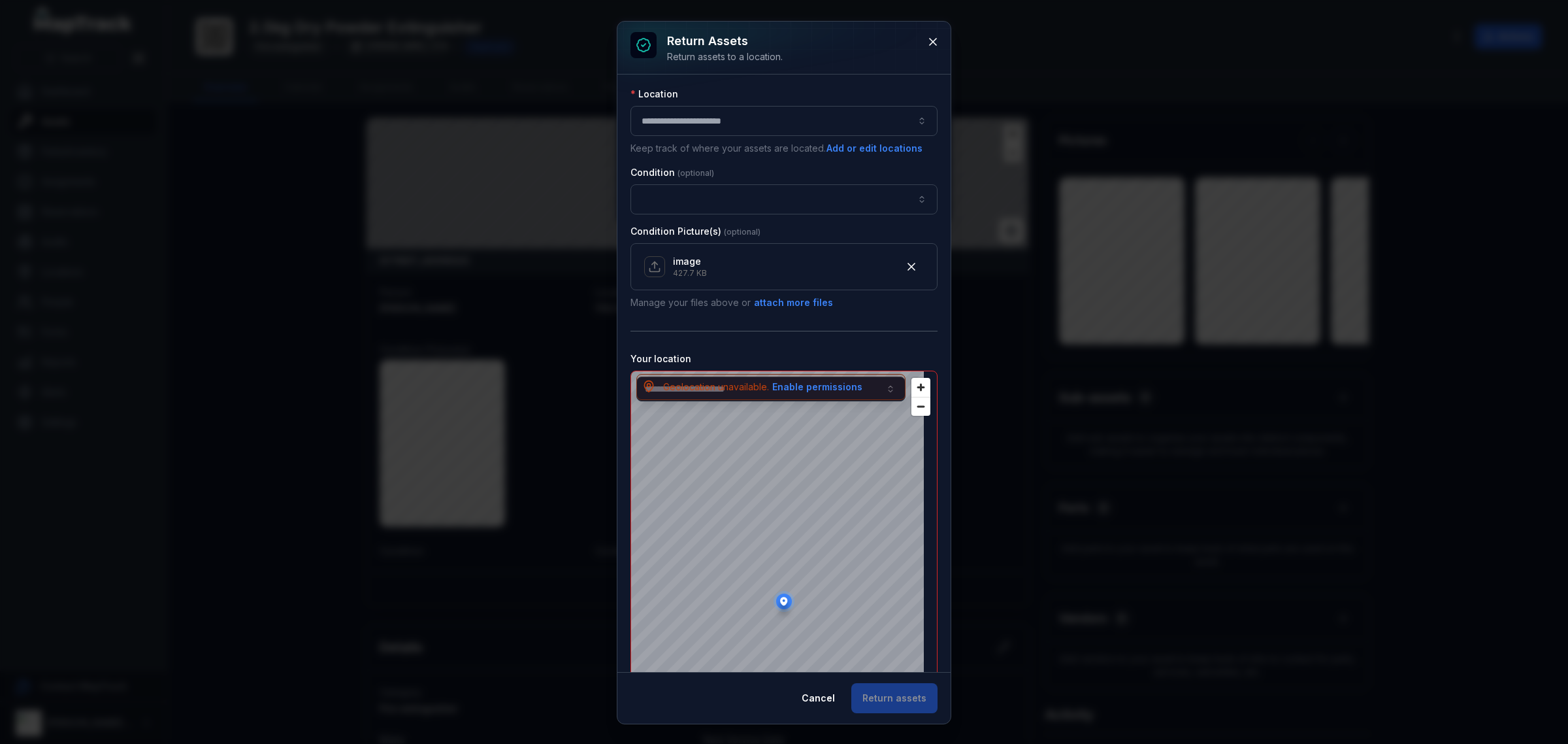
scroll to position [178, 0]
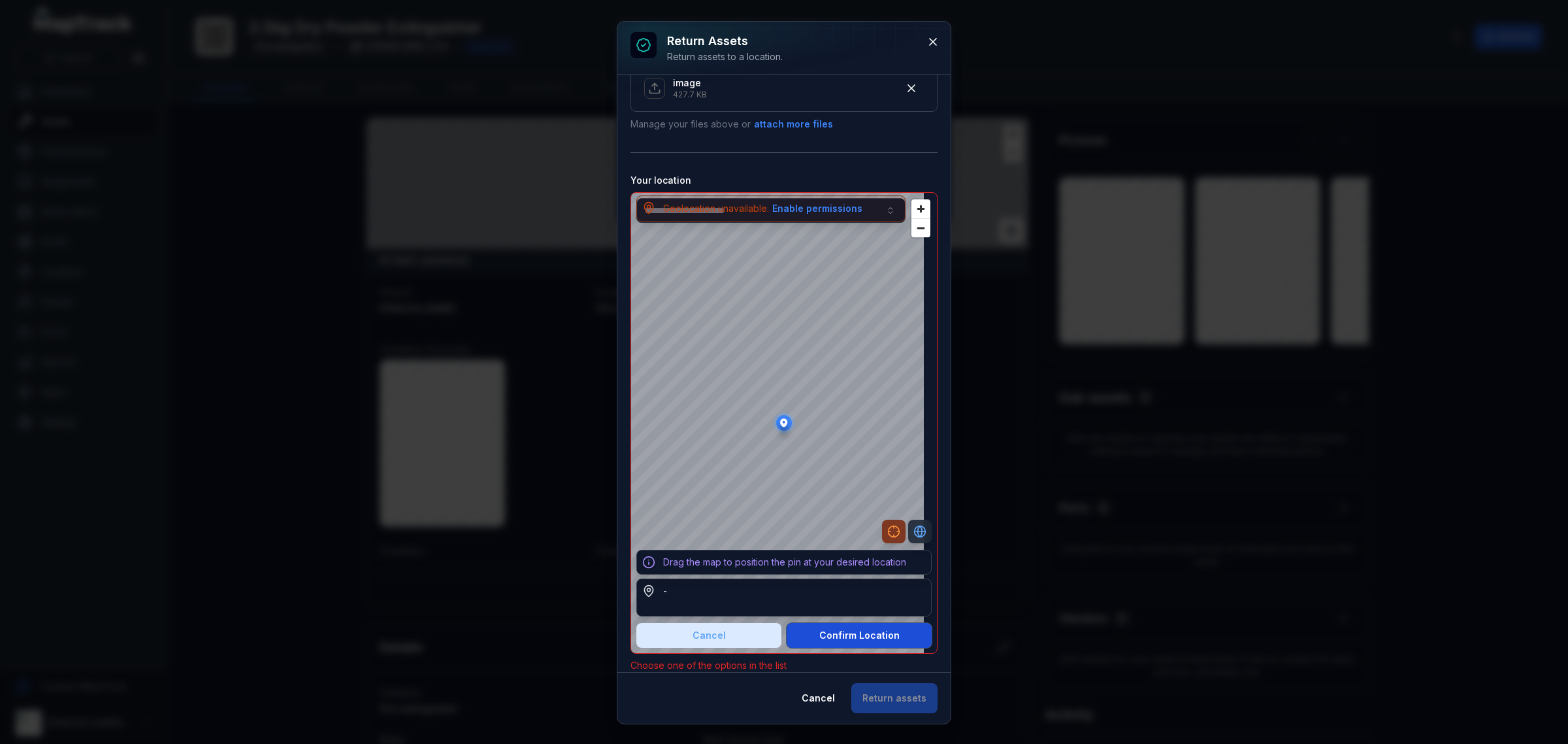
click at [818, 634] on button "Confirm Location" at bounding box center [859, 635] width 145 height 25
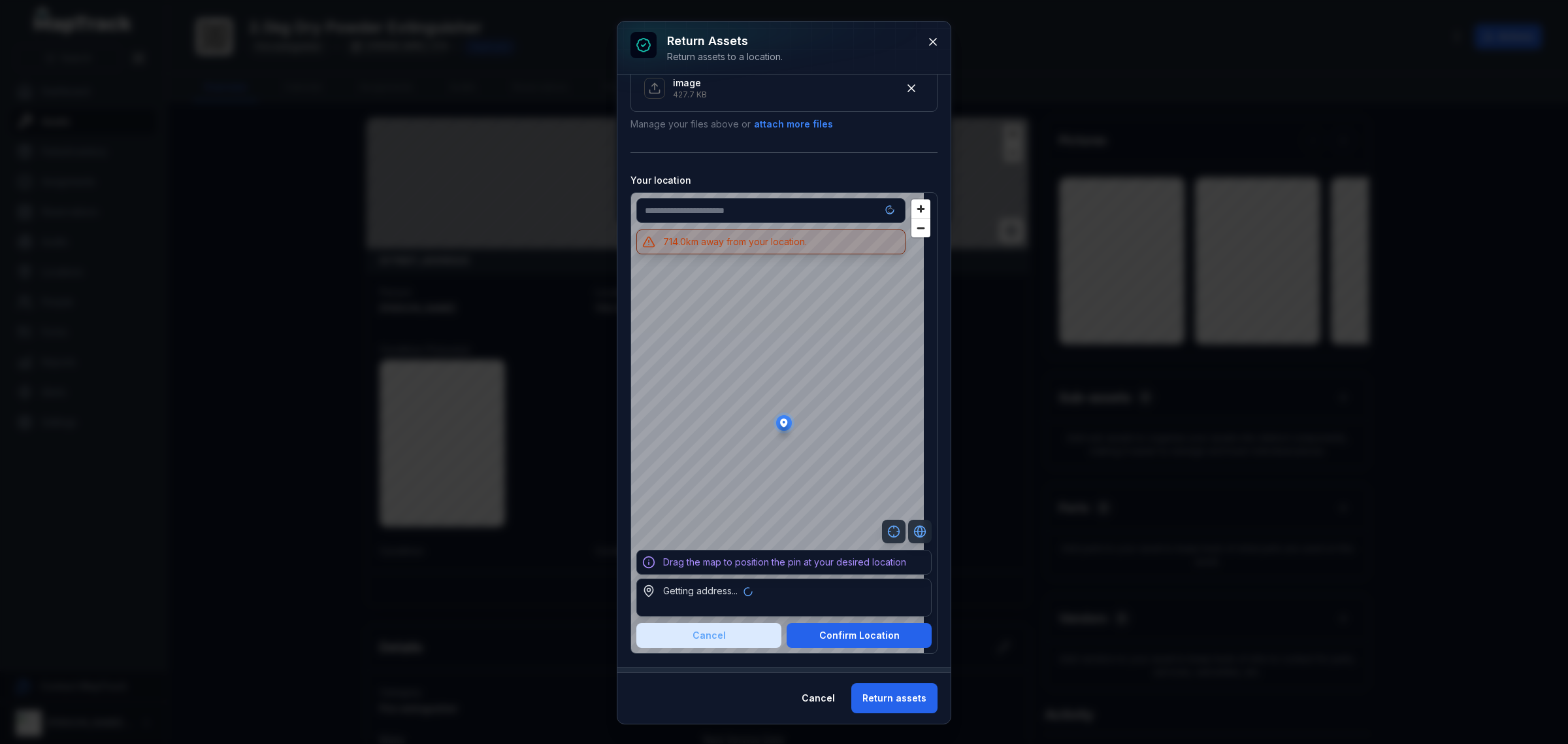
type input "**********"
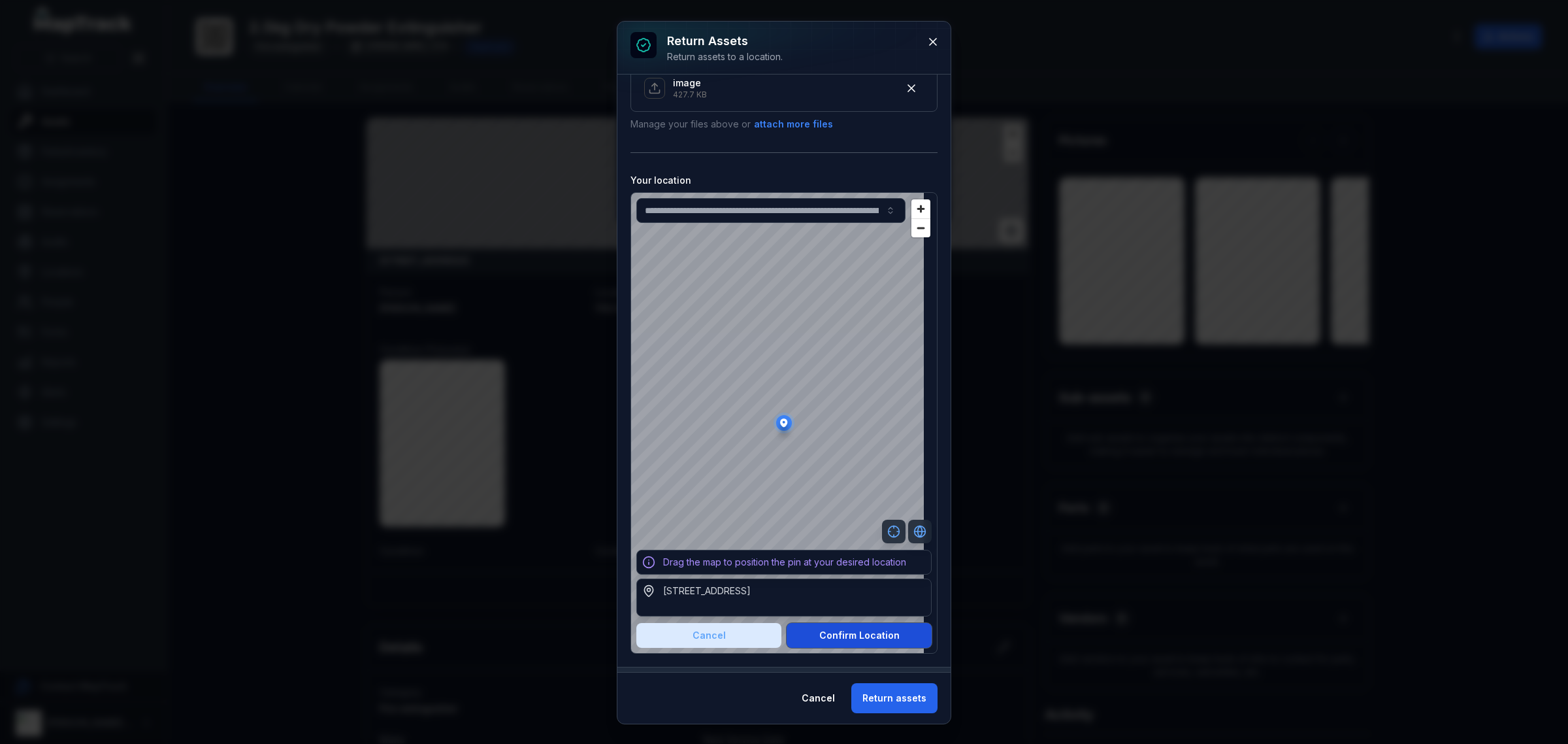
click at [851, 635] on button "Confirm Location" at bounding box center [859, 635] width 145 height 25
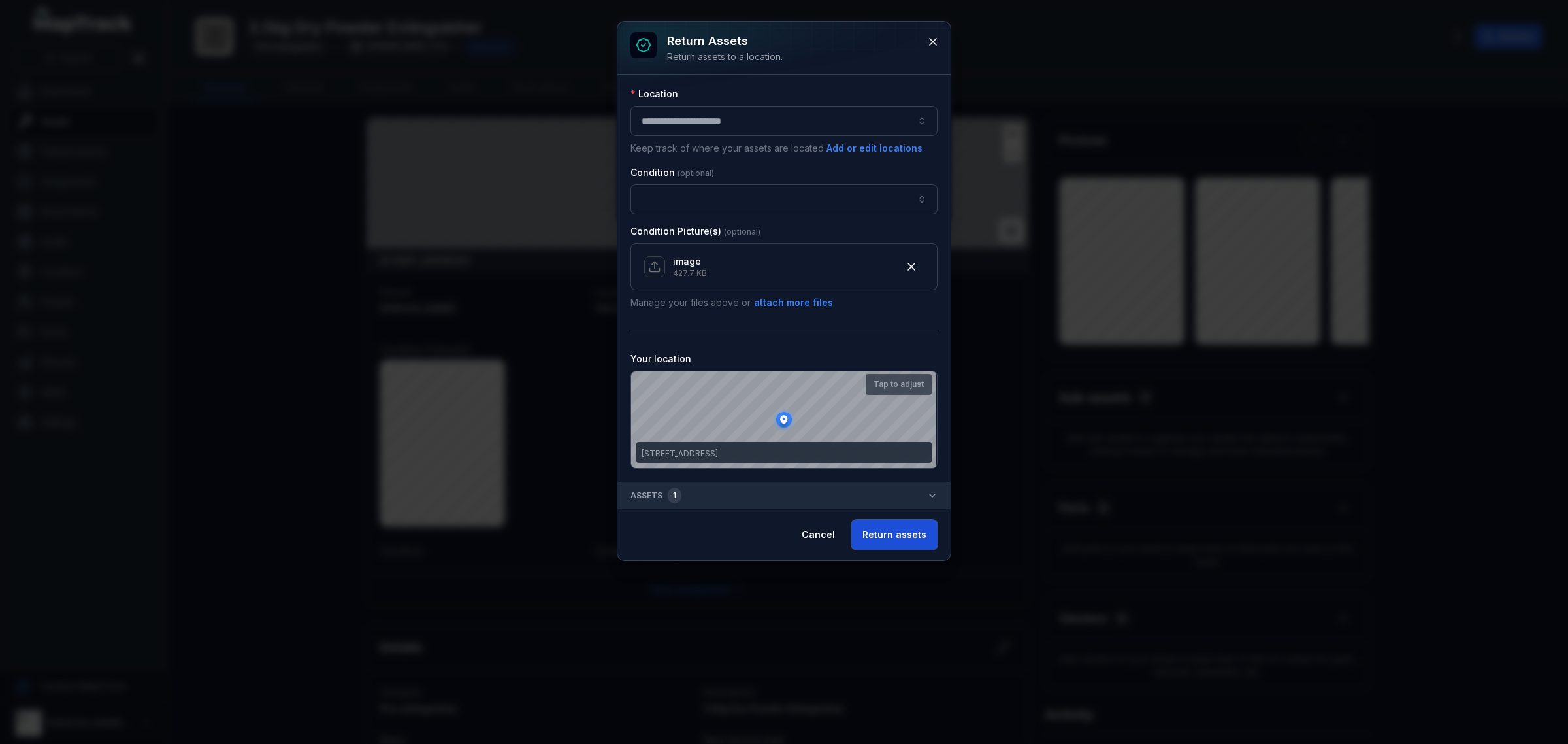
click at [891, 536] on button "Return assets" at bounding box center [895, 534] width 86 height 30
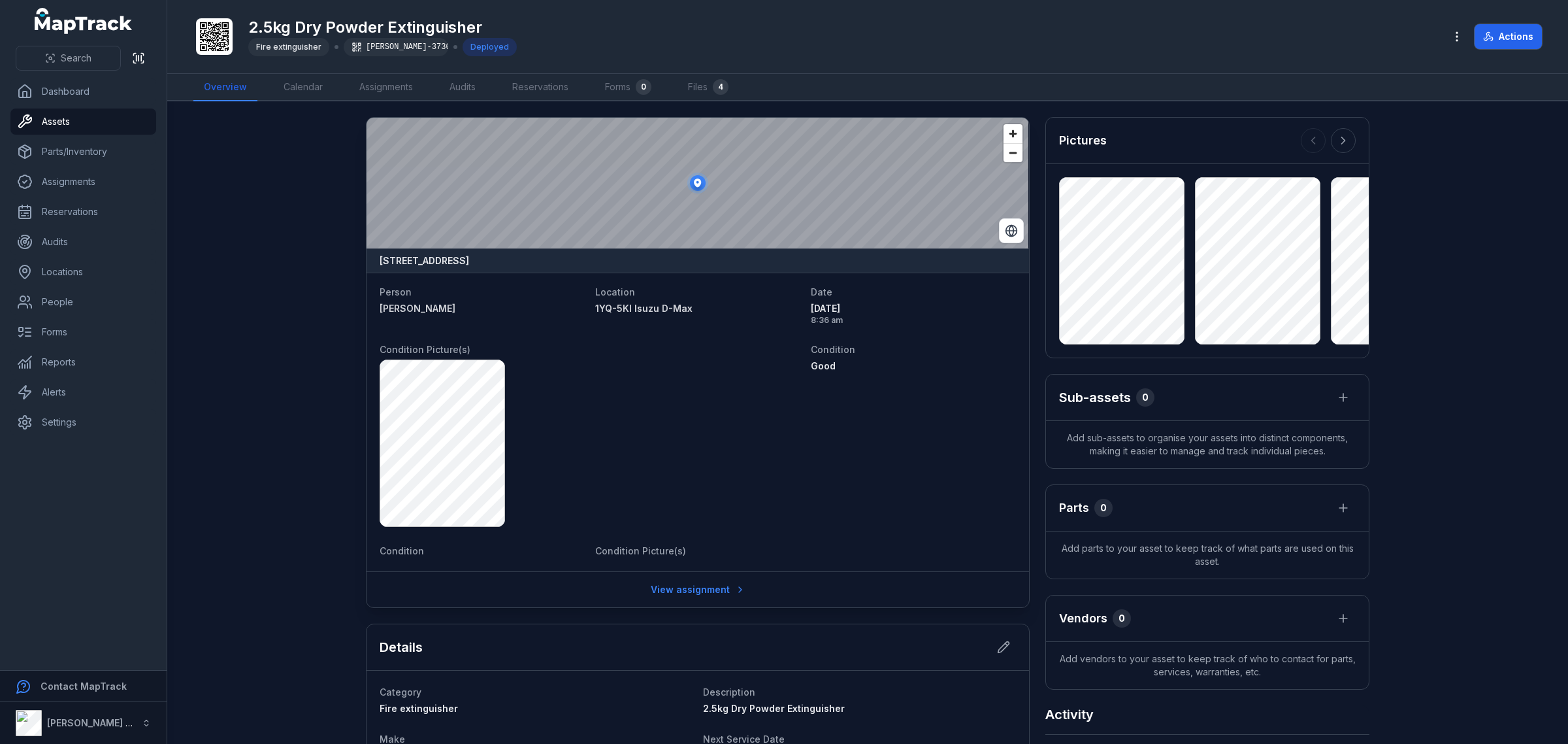
scroll to position [245, 0]
